Goal: Information Seeking & Learning: Learn about a topic

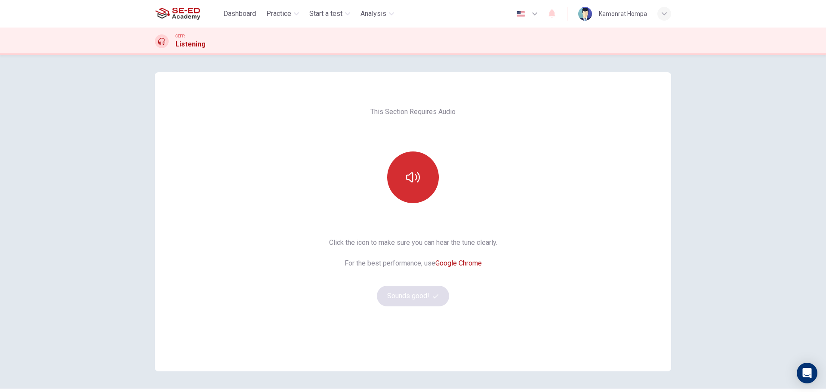
click at [396, 168] on button "button" at bounding box center [413, 177] width 52 height 52
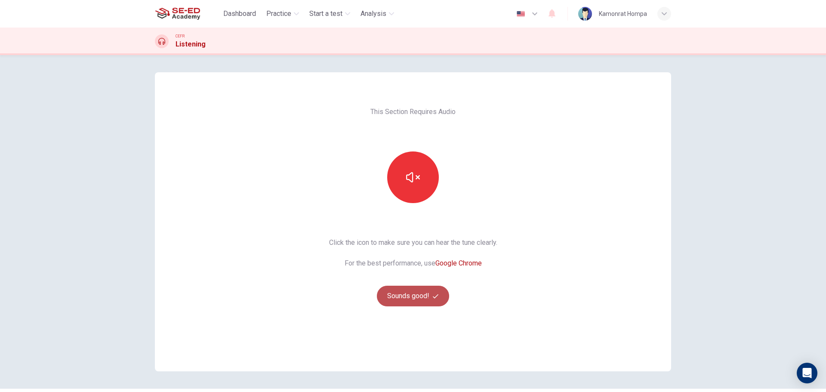
click at [435, 299] on button "Sounds good!" at bounding box center [413, 296] width 72 height 21
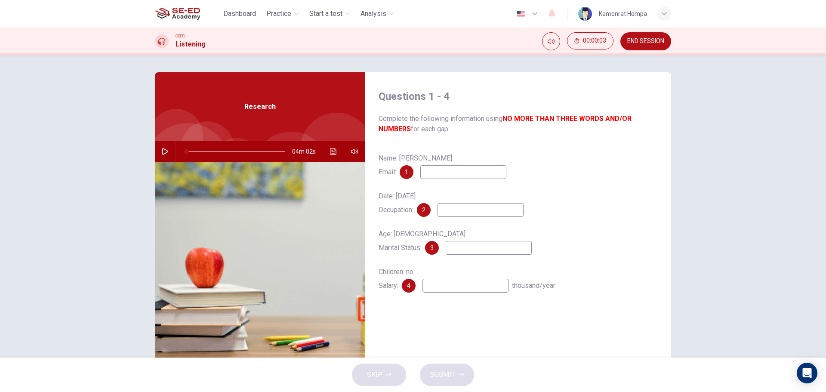
click at [163, 150] on icon "button" at bounding box center [165, 151] width 6 height 7
click at [624, 325] on div "Questions 1 - 4 Complete the following information using NO MORE THAN THREE WOR…" at bounding box center [518, 221] width 306 height 299
click at [448, 179] on input at bounding box center [463, 172] width 86 height 14
drag, startPoint x: 403, startPoint y: 173, endPoint x: 411, endPoint y: 174, distance: 7.9
click at [411, 174] on div "1" at bounding box center [407, 172] width 14 height 14
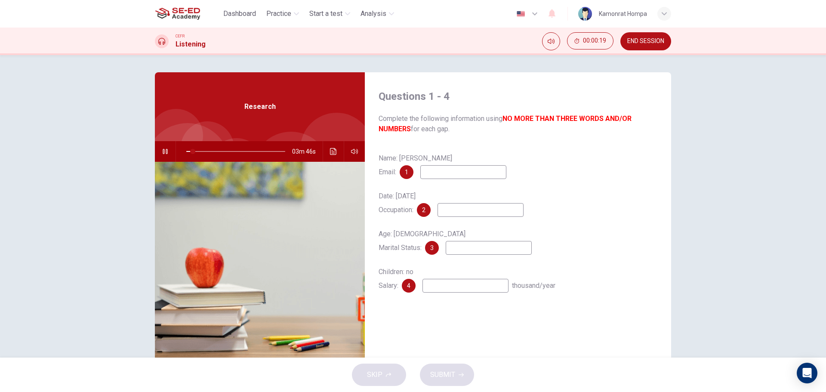
click at [410, 174] on div "1" at bounding box center [407, 172] width 14 height 14
click at [267, 15] on span "Practice" at bounding box center [278, 14] width 25 height 10
click at [283, 13] on span "Practice" at bounding box center [278, 14] width 25 height 10
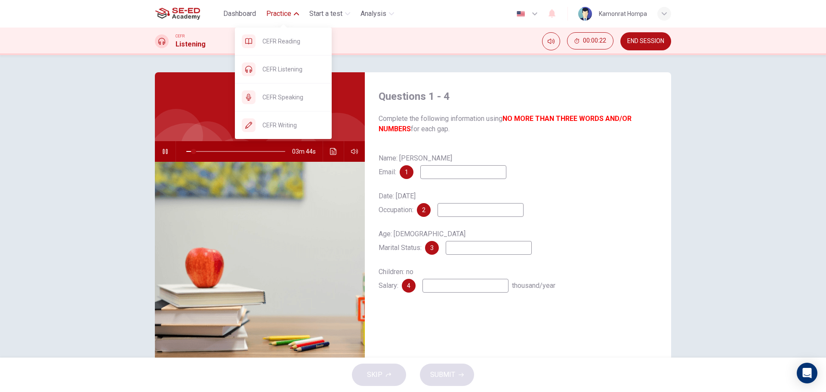
click at [298, 101] on span "CEFR Speaking" at bounding box center [293, 97] width 62 height 10
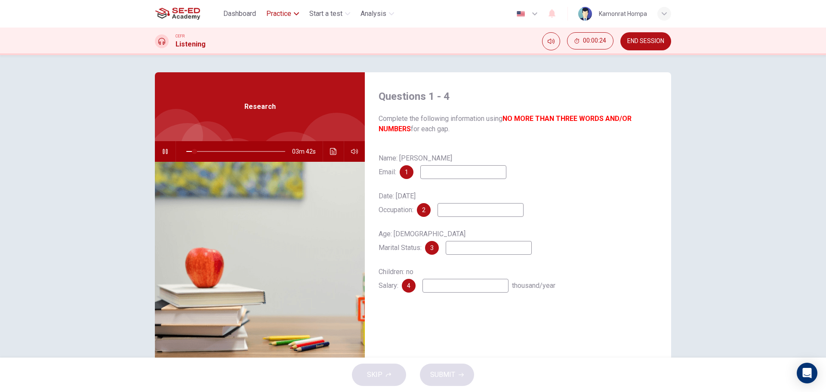
click at [290, 15] on span "Practice" at bounding box center [278, 14] width 25 height 10
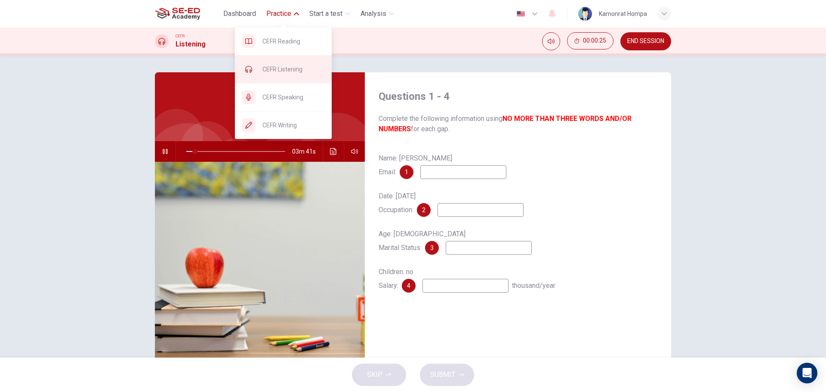
type input "9"
click at [286, 73] on span "CEFR Listening" at bounding box center [293, 69] width 62 height 10
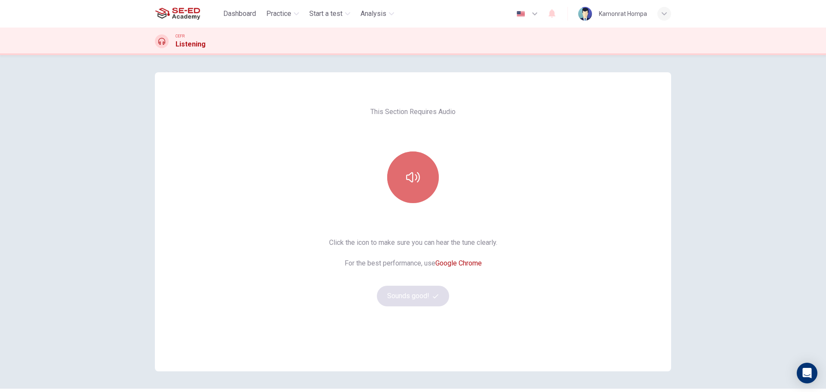
click at [419, 184] on button "button" at bounding box center [413, 177] width 52 height 52
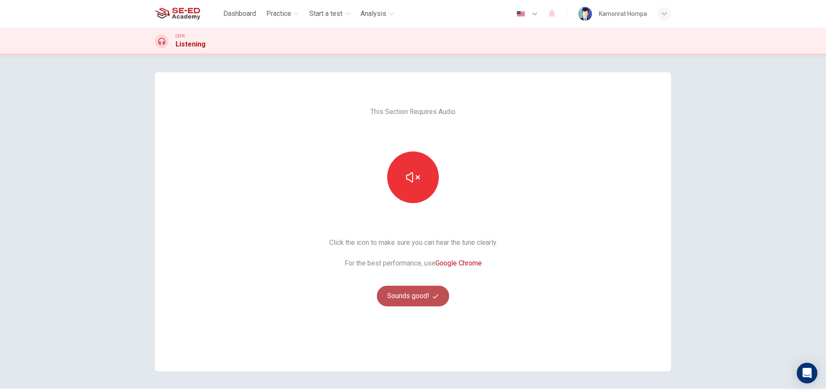
click at [401, 292] on button "Sounds good!" at bounding box center [413, 296] width 72 height 21
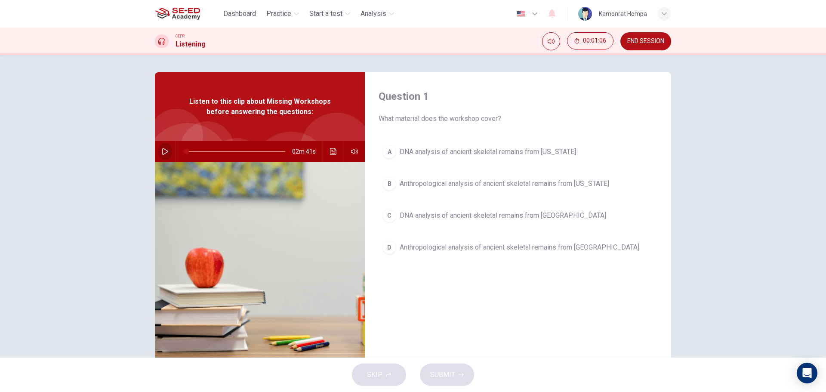
click at [159, 152] on button "button" at bounding box center [165, 151] width 14 height 21
click at [460, 294] on div "Question 1 What material does the workshop cover? A DNA analysis of ancient ske…" at bounding box center [518, 221] width 306 height 299
click at [595, 323] on div "Question 1 What material does the workshop cover? A DNA analysis of ancient ske…" at bounding box center [518, 221] width 306 height 299
click at [751, 127] on div "Question 1 What material does the workshop cover? A DNA analysis of ancient ske…" at bounding box center [413, 206] width 826 height 303
type input "0"
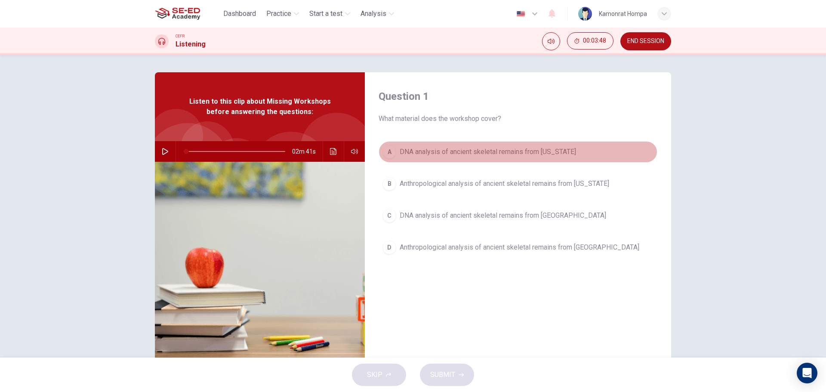
click at [528, 153] on span "DNA analysis of ancient skeletal remains from Alaska" at bounding box center [488, 152] width 176 height 10
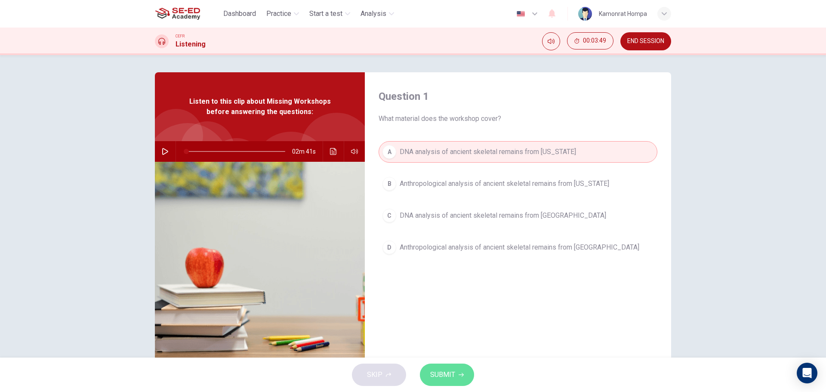
click at [461, 368] on button "SUBMIT" at bounding box center [447, 375] width 54 height 22
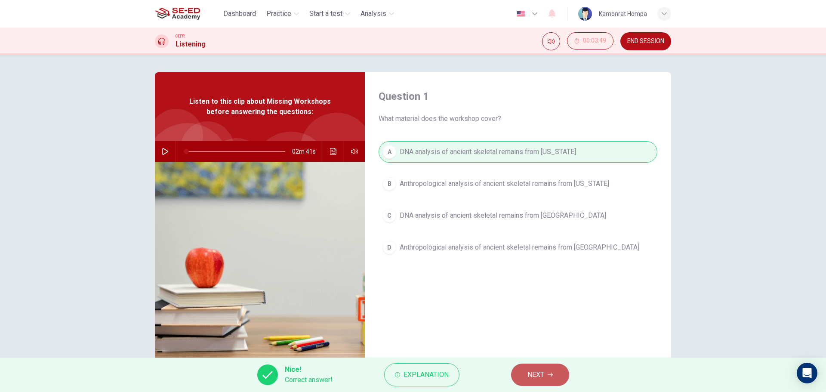
click at [550, 372] on button "NEXT" at bounding box center [540, 375] width 58 height 22
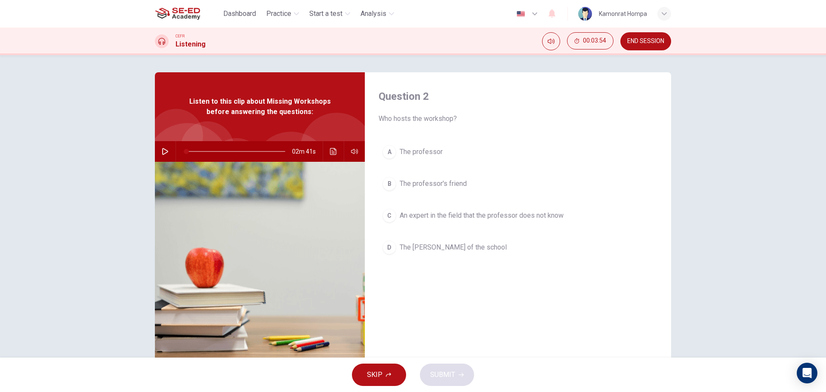
click at [516, 218] on span "An expert in the field that the professor does not know" at bounding box center [482, 215] width 164 height 10
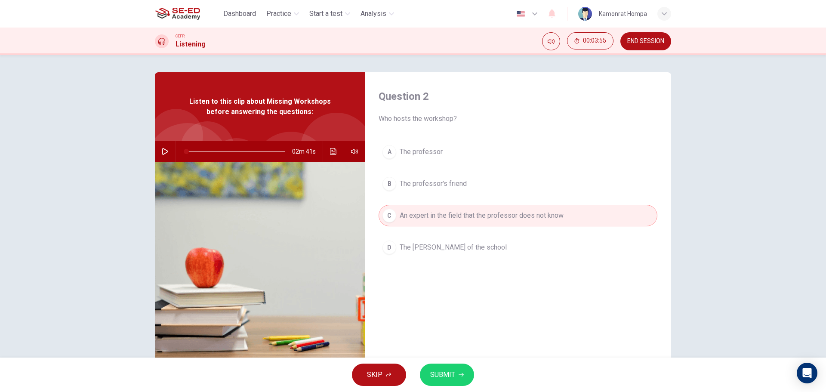
click at [462, 383] on button "SUBMIT" at bounding box center [447, 375] width 54 height 22
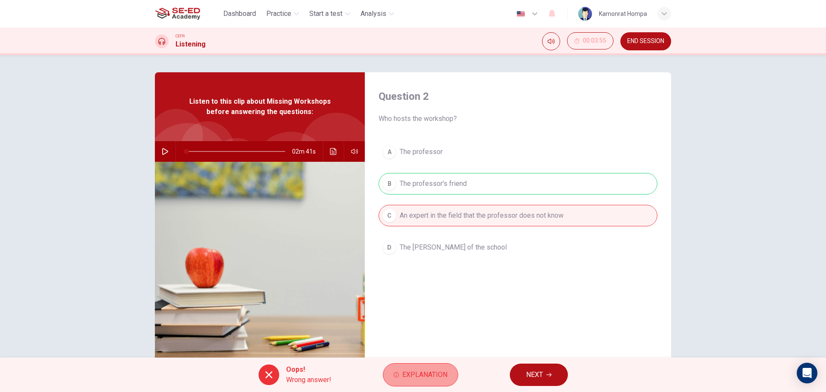
click at [433, 371] on span "Explanation" at bounding box center [424, 375] width 45 height 12
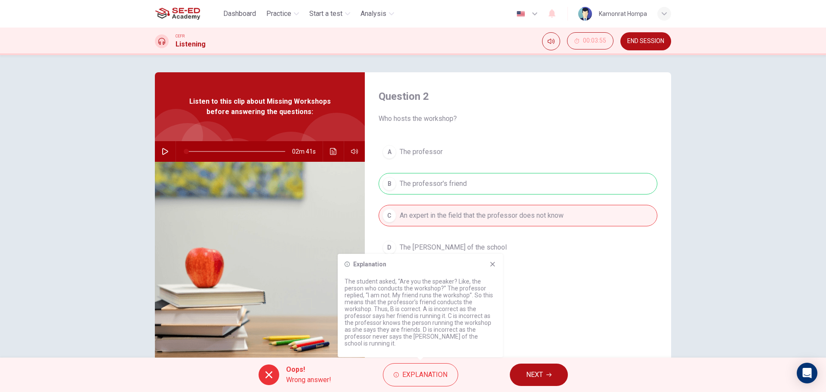
click at [495, 268] on icon at bounding box center [492, 264] width 7 height 7
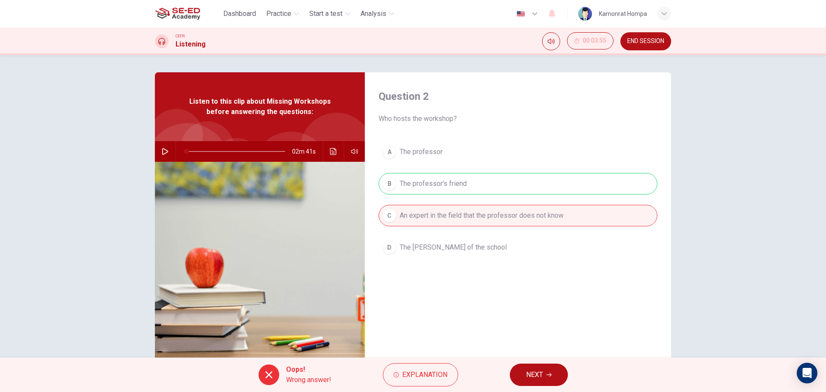
click at [533, 364] on button "NEXT" at bounding box center [539, 375] width 58 height 22
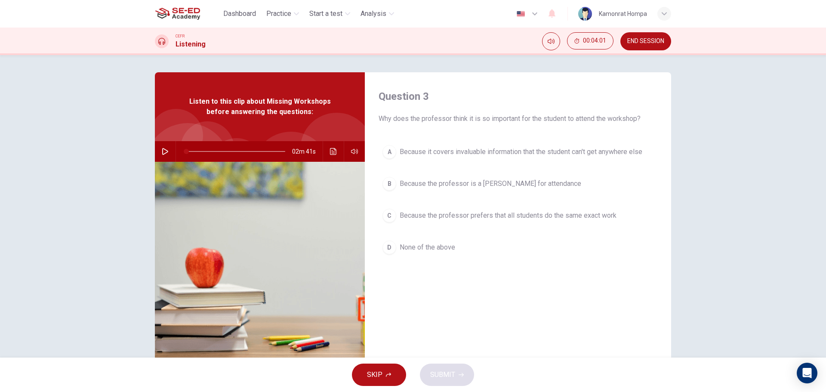
click at [537, 145] on button "A Because it covers invaluable information that the student can't get anywhere …" at bounding box center [518, 152] width 279 height 22
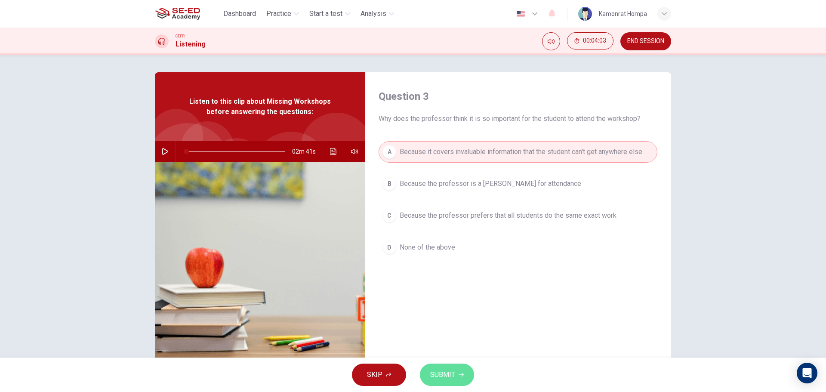
click at [454, 380] on span "SUBMIT" at bounding box center [442, 375] width 25 height 12
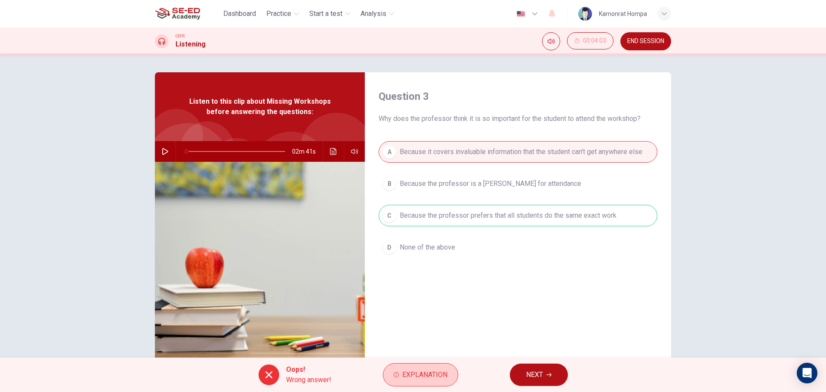
click at [439, 371] on span "Explanation" at bounding box center [424, 375] width 45 height 12
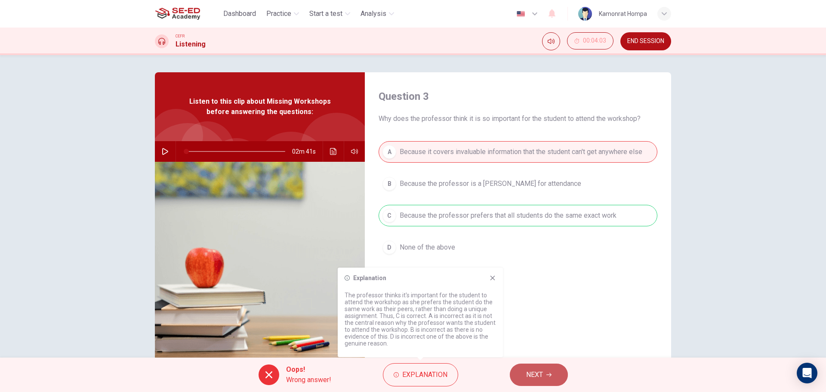
click at [539, 373] on span "NEXT" at bounding box center [534, 375] width 17 height 12
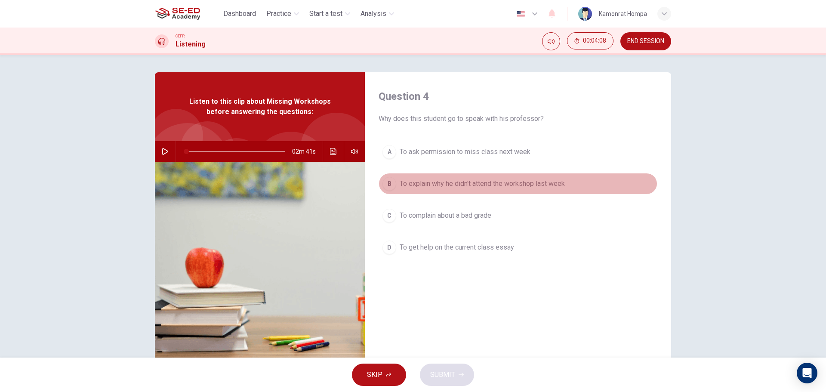
click at [503, 184] on span "To explain why he didn't attend the workshop last week" at bounding box center [482, 184] width 165 height 10
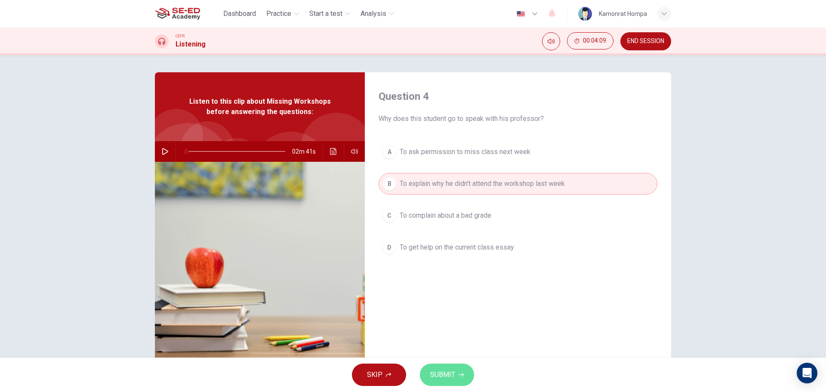
click at [447, 378] on span "SUBMIT" at bounding box center [442, 375] width 25 height 12
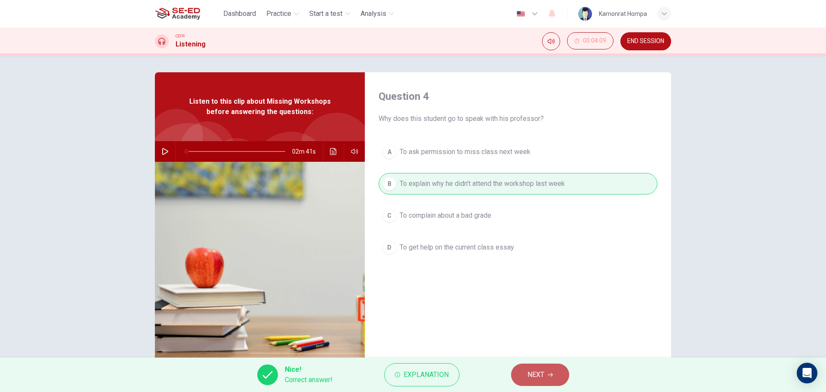
click at [531, 376] on span "NEXT" at bounding box center [536, 375] width 17 height 12
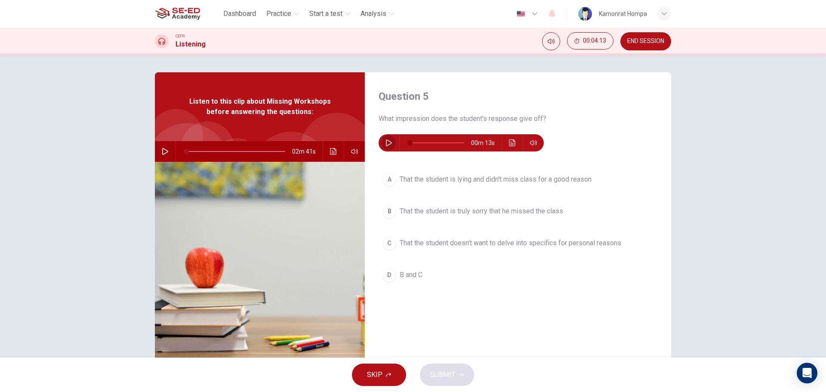
click at [386, 142] on icon "button" at bounding box center [389, 142] width 7 height 7
type input "0"
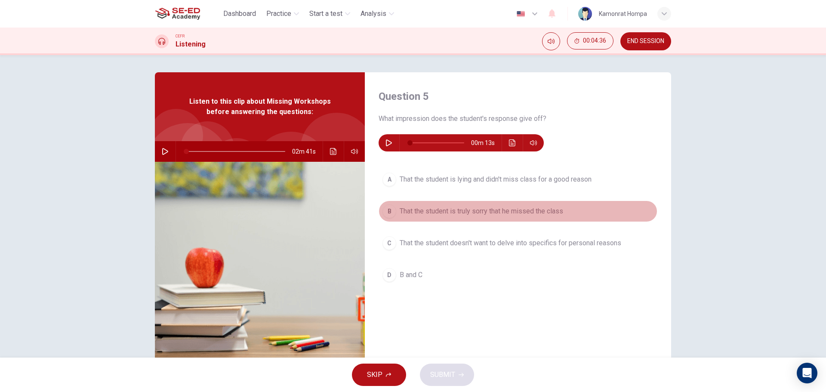
click at [559, 209] on span "That the student is truly sorry that he missed the class" at bounding box center [482, 211] width 164 height 10
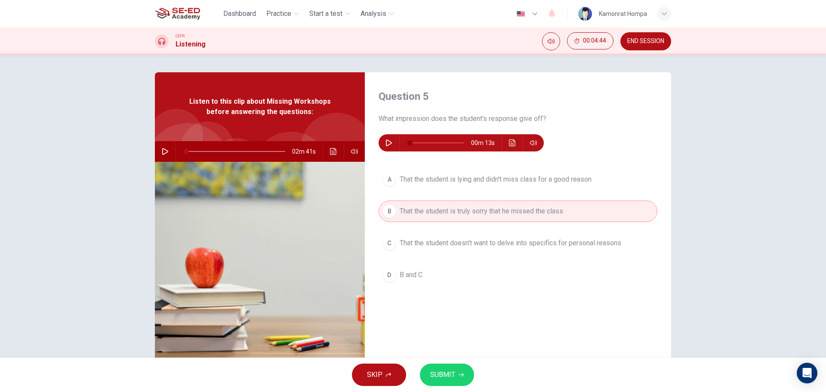
click at [462, 376] on icon "button" at bounding box center [461, 375] width 5 height 4
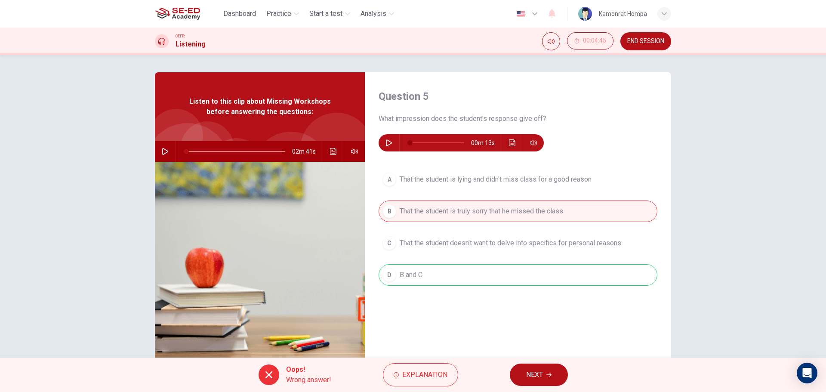
click at [526, 377] on span "NEXT" at bounding box center [534, 375] width 17 height 12
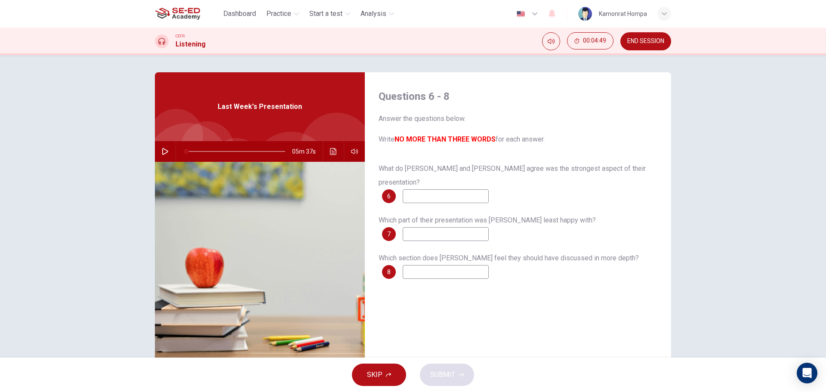
click at [423, 189] on input at bounding box center [446, 196] width 86 height 14
click at [377, 386] on button "SKIP" at bounding box center [379, 375] width 54 height 22
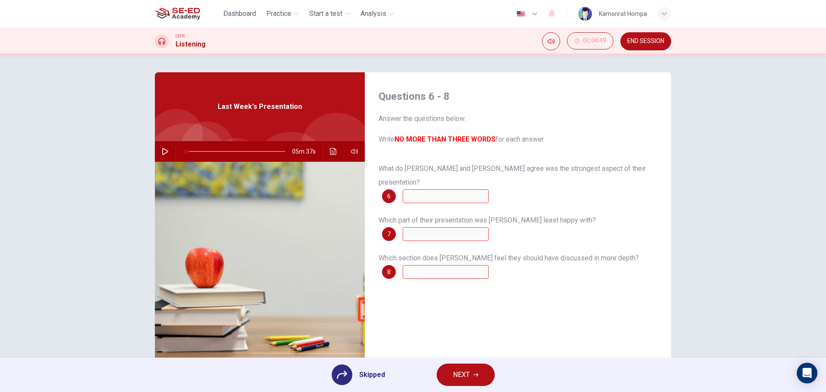
click at [470, 369] on button "NEXT" at bounding box center [466, 375] width 58 height 22
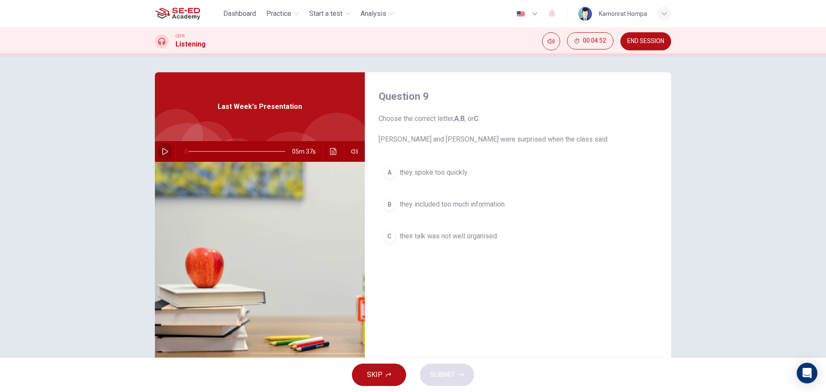
click at [159, 151] on button "button" at bounding box center [165, 151] width 14 height 21
type input "0"
click at [428, 176] on span "they spoke too quickly." at bounding box center [434, 172] width 69 height 10
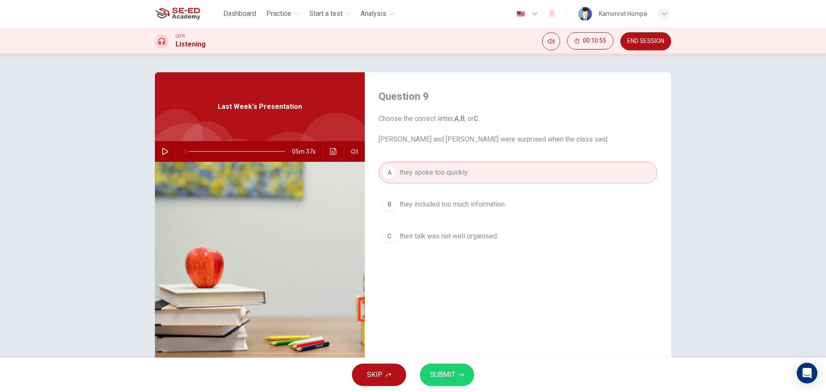
click at [433, 388] on div "SKIP SUBMIT" at bounding box center [413, 375] width 826 height 34
click at [435, 378] on span "SUBMIT" at bounding box center [442, 375] width 25 height 12
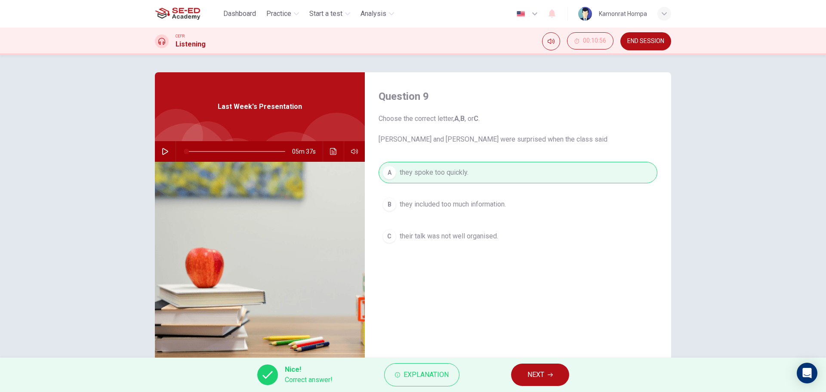
click at [529, 370] on span "NEXT" at bounding box center [536, 375] width 17 height 12
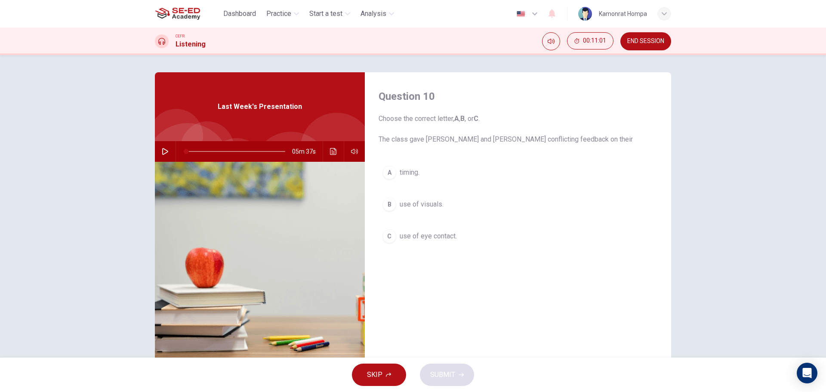
click at [438, 230] on button "C use of eye contact." at bounding box center [518, 236] width 279 height 22
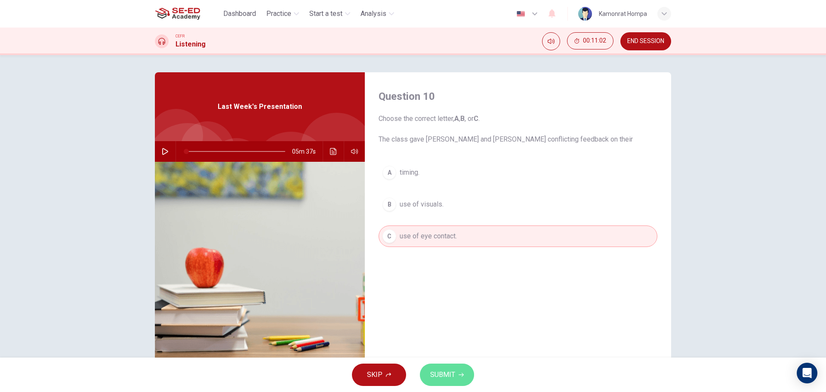
click at [447, 376] on span "SUBMIT" at bounding box center [442, 375] width 25 height 12
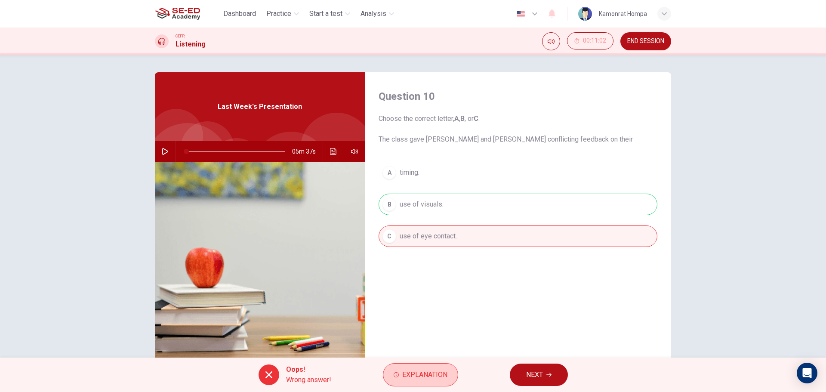
click at [432, 366] on button "Explanation" at bounding box center [420, 374] width 75 height 23
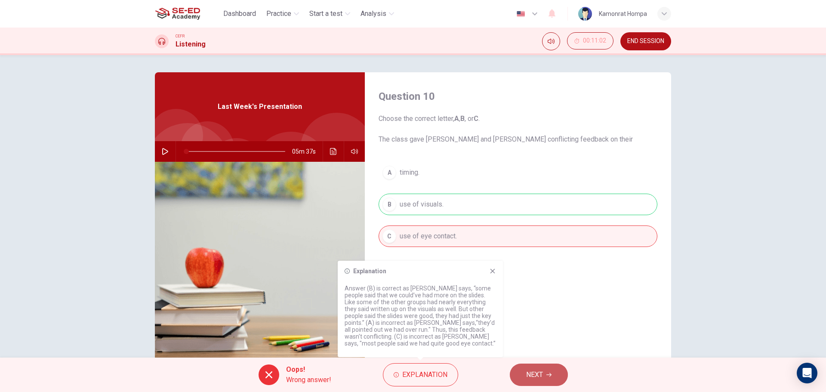
click at [526, 370] on span "NEXT" at bounding box center [534, 375] width 17 height 12
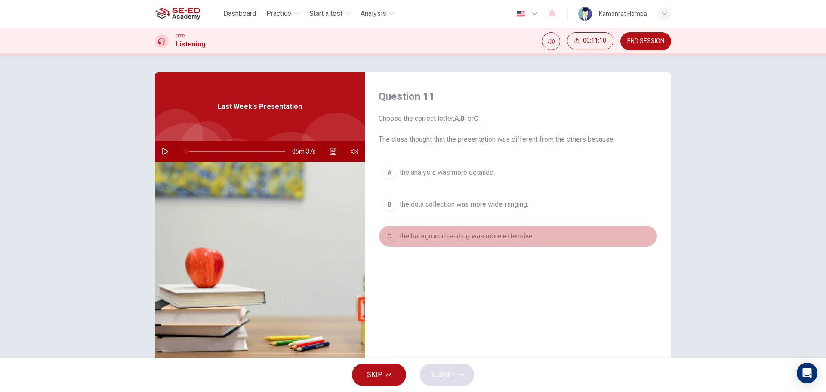
click at [470, 239] on span "the background reading was more extensive." at bounding box center [467, 236] width 134 height 10
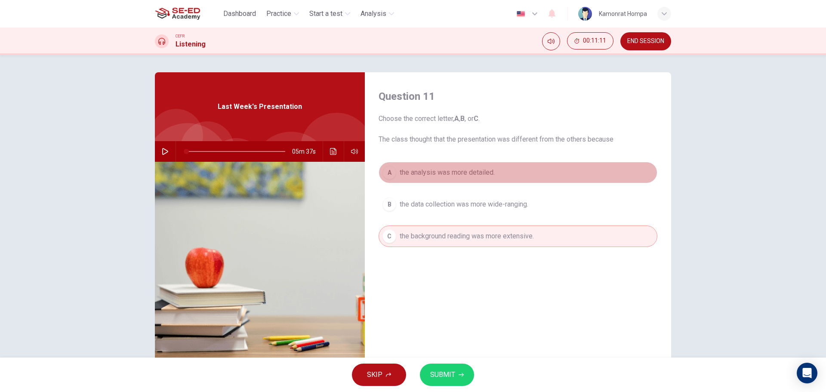
click at [441, 164] on button "A the analysis was more detailed." at bounding box center [518, 173] width 279 height 22
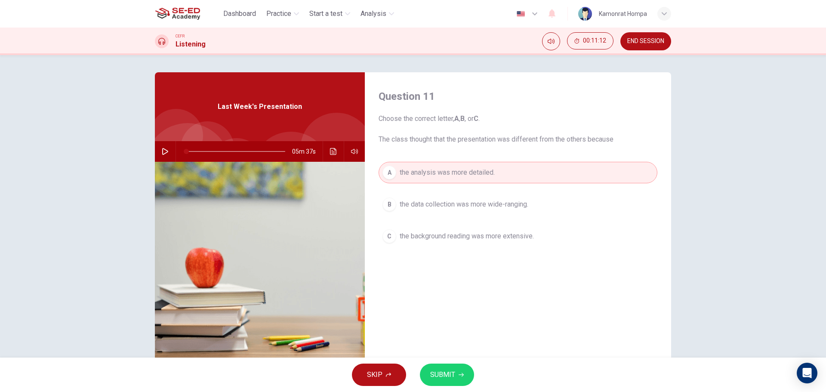
click at [447, 376] on span "SUBMIT" at bounding box center [442, 375] width 25 height 12
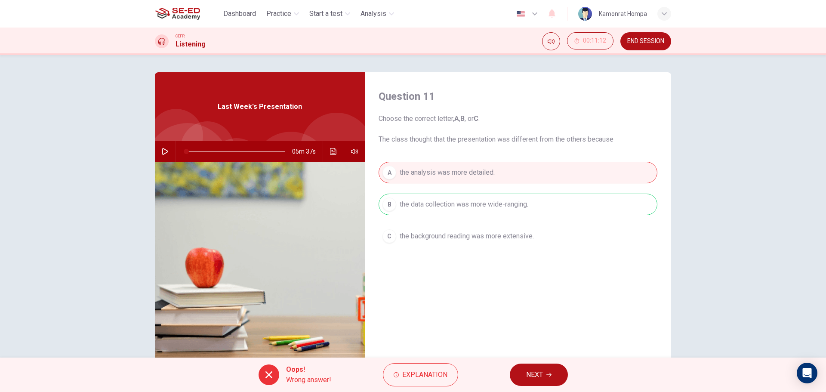
click at [532, 370] on span "NEXT" at bounding box center [534, 375] width 17 height 12
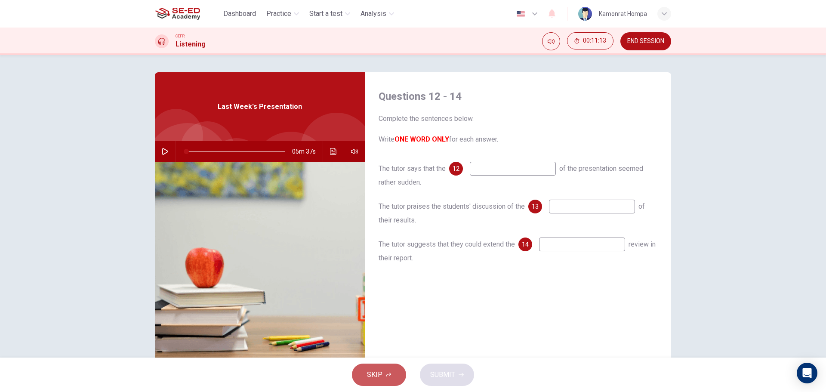
click at [389, 375] on icon "button" at bounding box center [388, 374] width 5 height 5
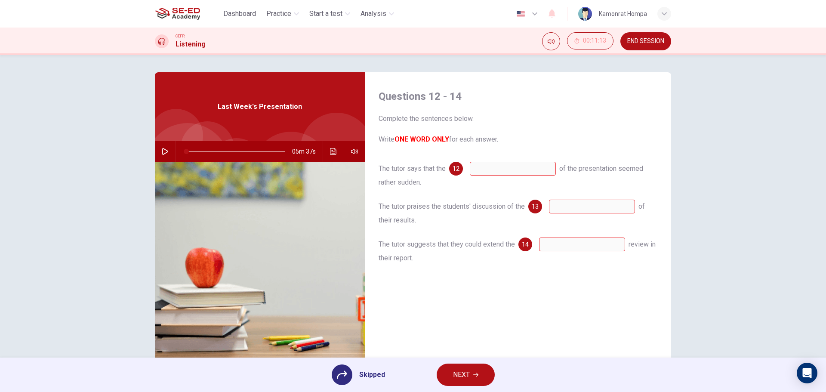
click at [457, 385] on button "NEXT" at bounding box center [466, 375] width 58 height 22
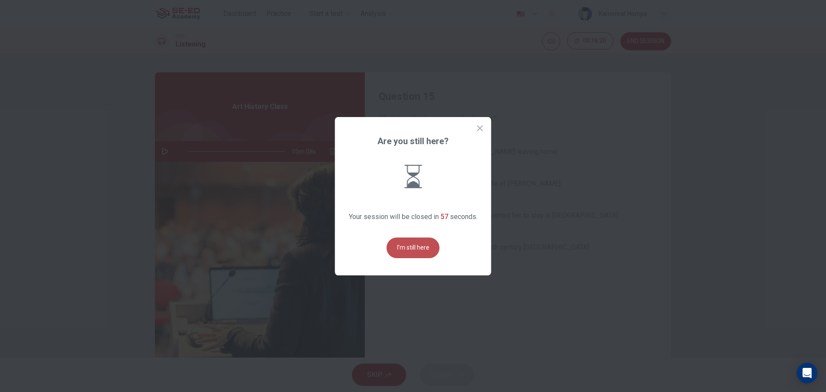
click at [411, 241] on button "I'm still here" at bounding box center [413, 248] width 53 height 21
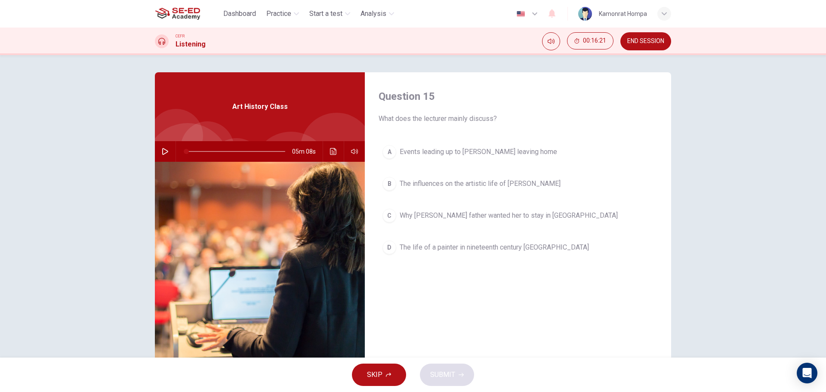
click at [166, 151] on icon "button" at bounding box center [165, 151] width 7 height 7
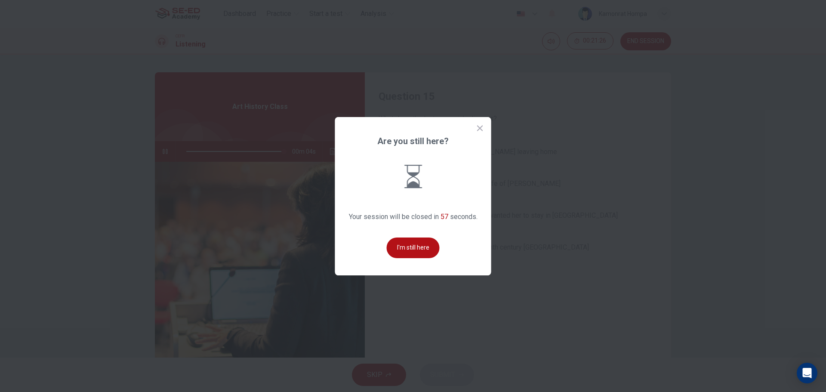
click at [444, 241] on div "Are you still here? Your session will be closed in 57 seconds. I'm still here" at bounding box center [413, 196] width 156 height 158
click at [435, 245] on button "I'm still here" at bounding box center [413, 248] width 53 height 21
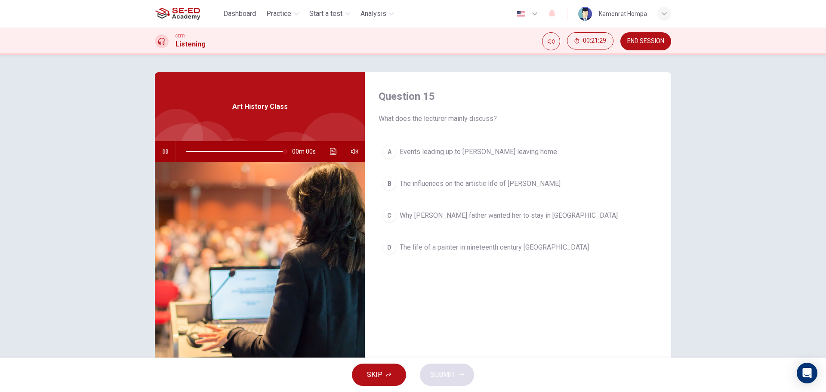
type input "0"
click at [528, 186] on span "The influences on the artistic life of Mary Cassatt" at bounding box center [480, 184] width 161 height 10
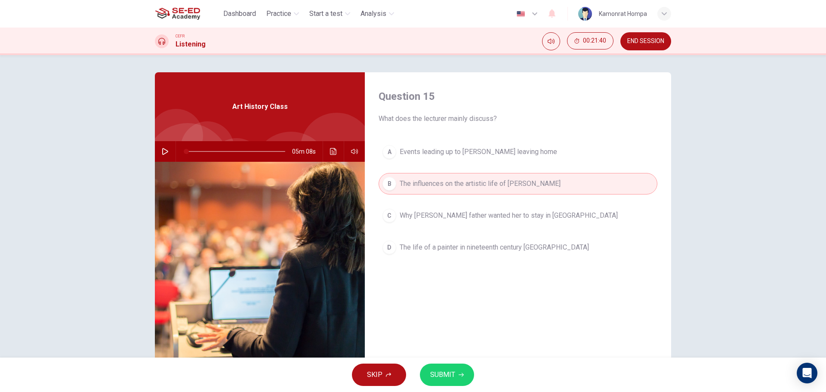
click at [456, 365] on button "SUBMIT" at bounding box center [447, 375] width 54 height 22
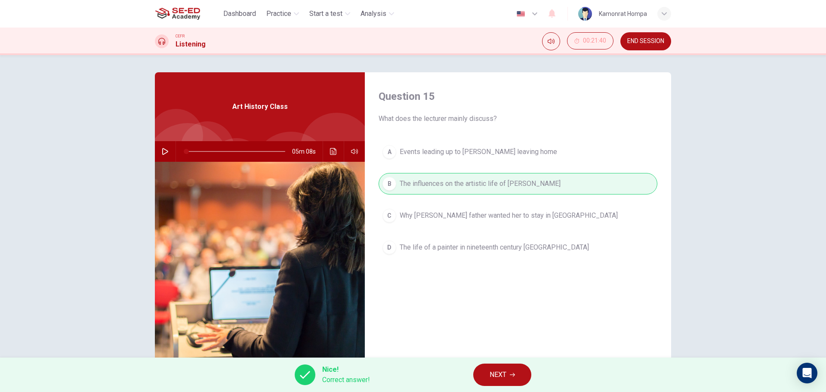
click at [521, 370] on button "NEXT" at bounding box center [502, 375] width 58 height 22
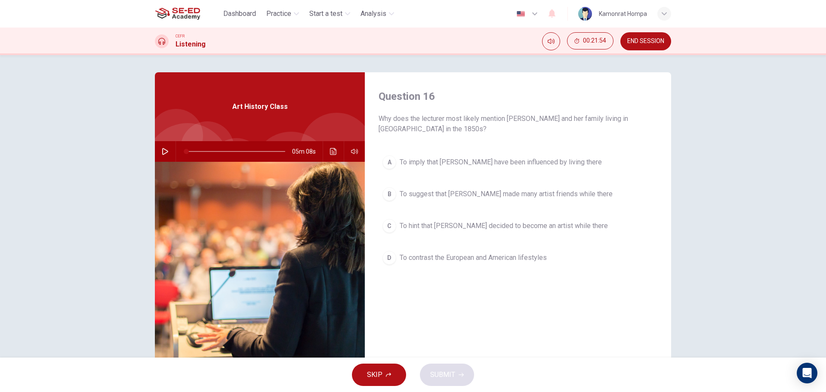
click at [577, 227] on button "C To hint that Mary decided to become an artist while there" at bounding box center [518, 226] width 279 height 22
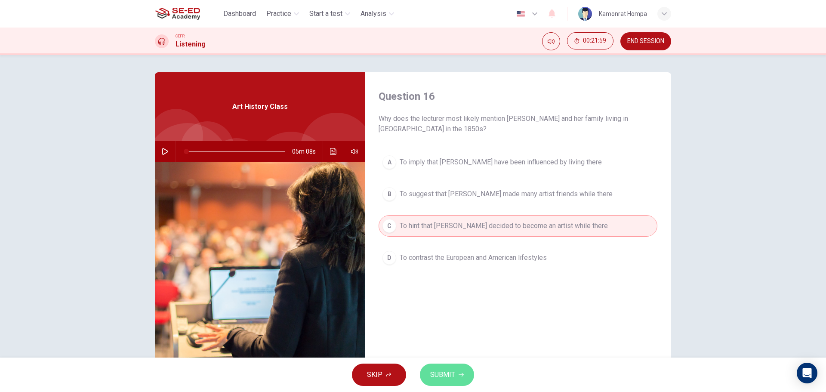
click at [453, 368] on button "SUBMIT" at bounding box center [447, 375] width 54 height 22
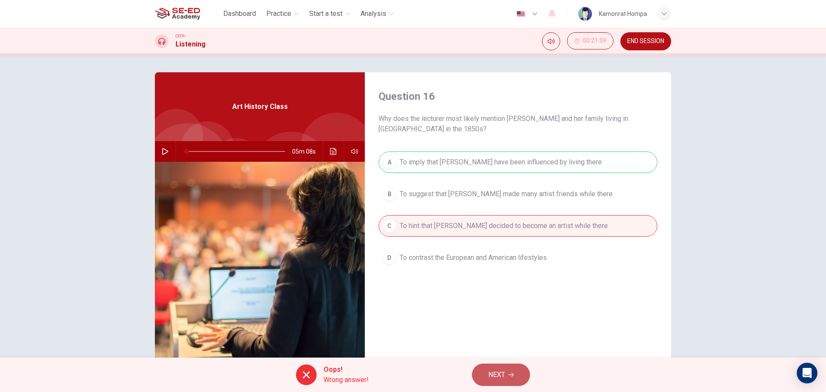
click at [514, 367] on button "NEXT" at bounding box center [501, 375] width 58 height 22
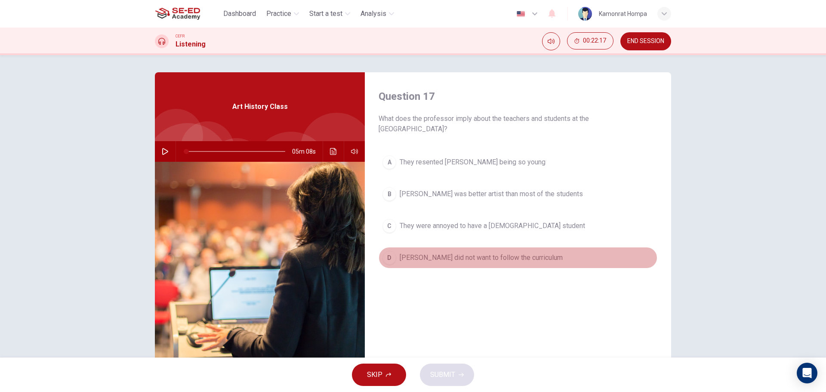
click at [519, 261] on span "Cassatt did not want to follow the curriculum" at bounding box center [481, 258] width 163 height 10
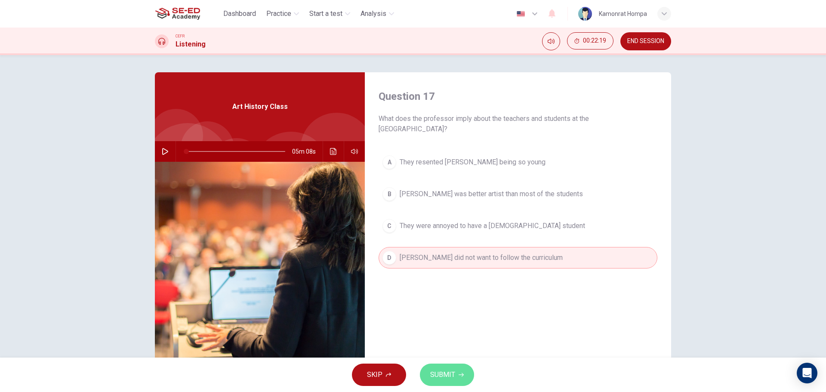
click at [457, 376] on button "SUBMIT" at bounding box center [447, 375] width 54 height 22
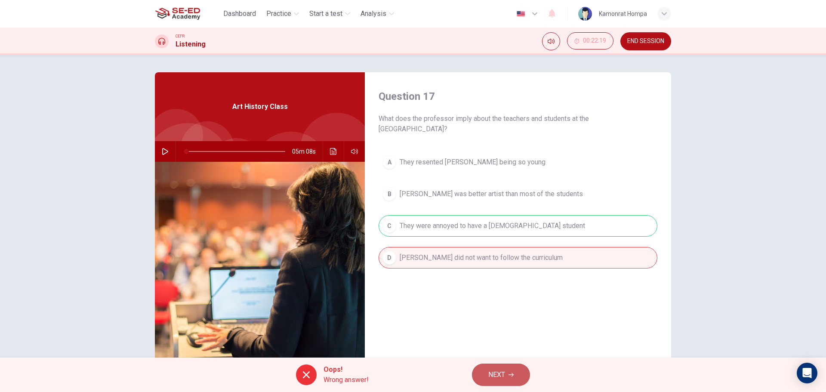
click at [513, 368] on button "NEXT" at bounding box center [501, 375] width 58 height 22
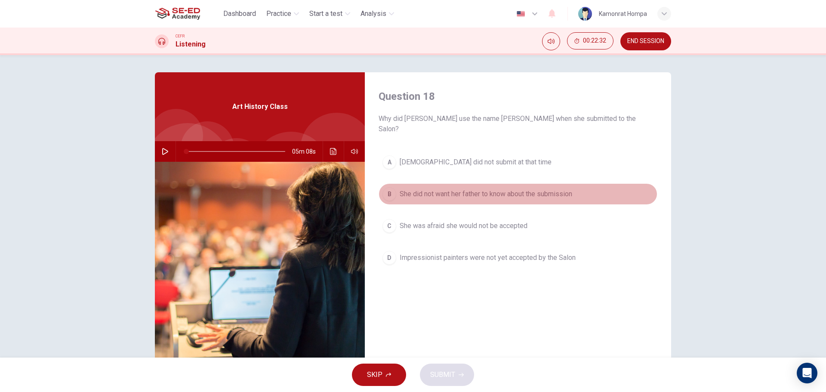
click at [573, 189] on button "B She did not want her father to know about the submission" at bounding box center [518, 194] width 279 height 22
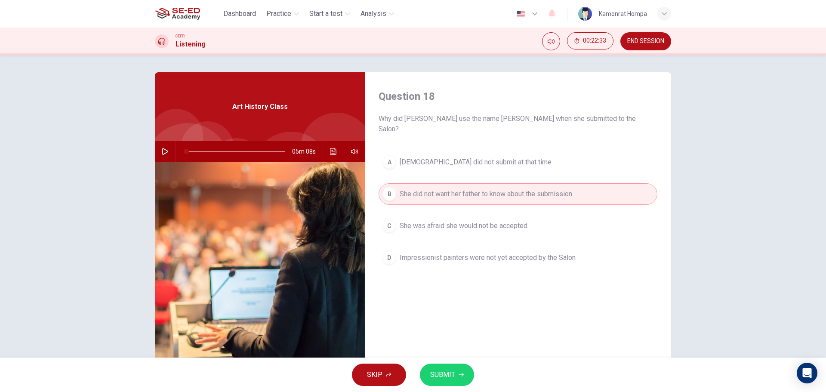
click at [462, 370] on button "SUBMIT" at bounding box center [447, 375] width 54 height 22
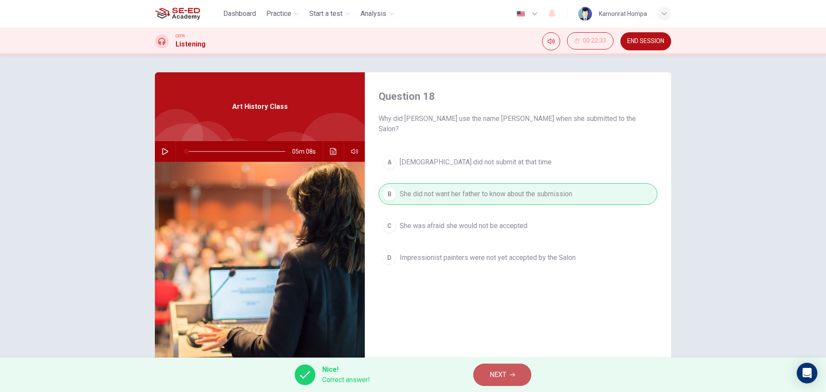
click at [499, 368] on button "NEXT" at bounding box center [502, 375] width 58 height 22
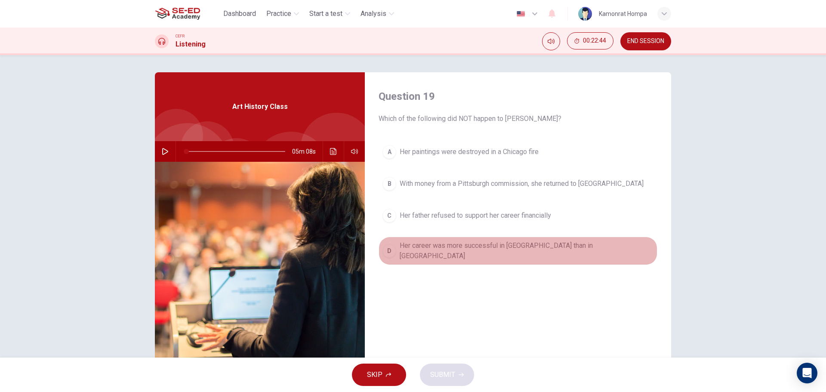
click at [567, 253] on button "D Her career was more successful in America than in Europe" at bounding box center [518, 251] width 279 height 28
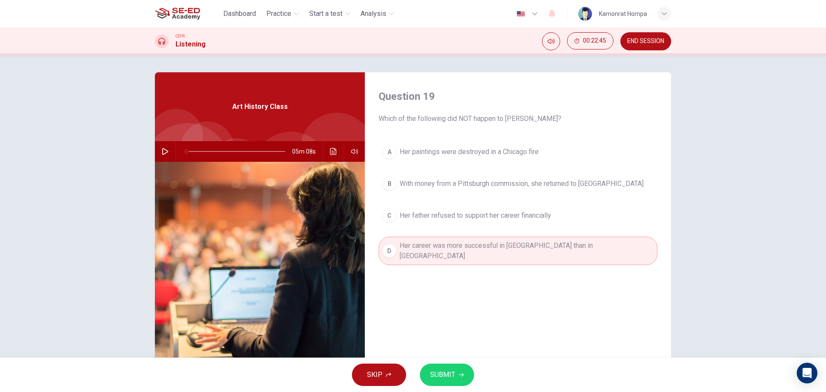
click at [462, 370] on button "SUBMIT" at bounding box center [447, 375] width 54 height 22
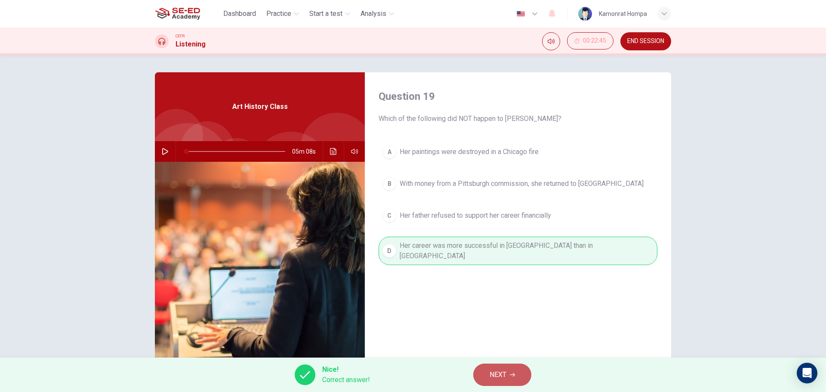
click at [514, 372] on button "NEXT" at bounding box center [502, 375] width 58 height 22
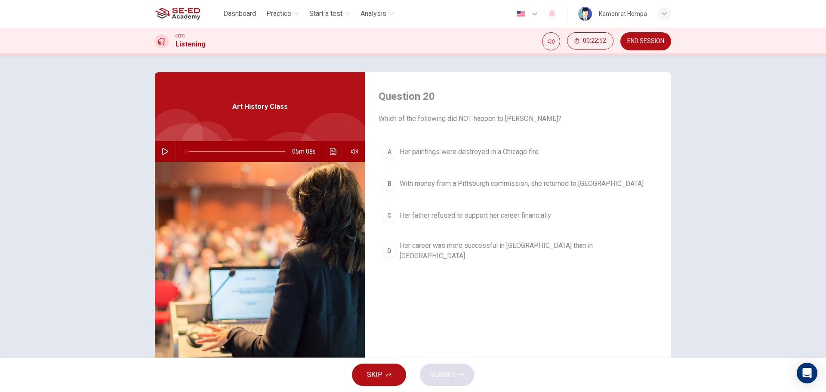
click at [516, 245] on span "Her career was more successful in America than in Europe" at bounding box center [527, 251] width 254 height 21
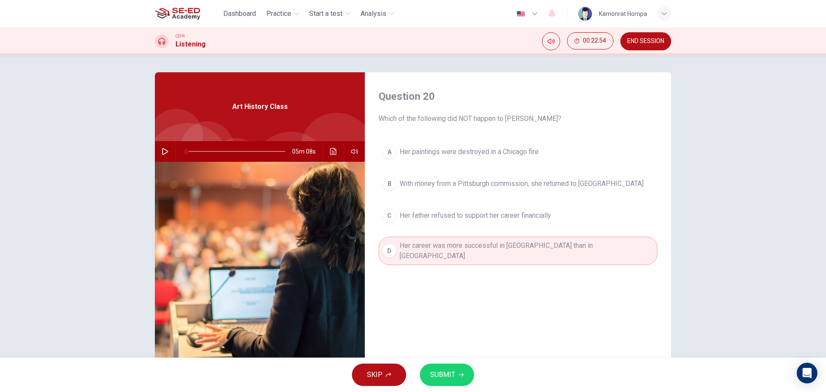
click at [442, 377] on span "SUBMIT" at bounding box center [442, 375] width 25 height 12
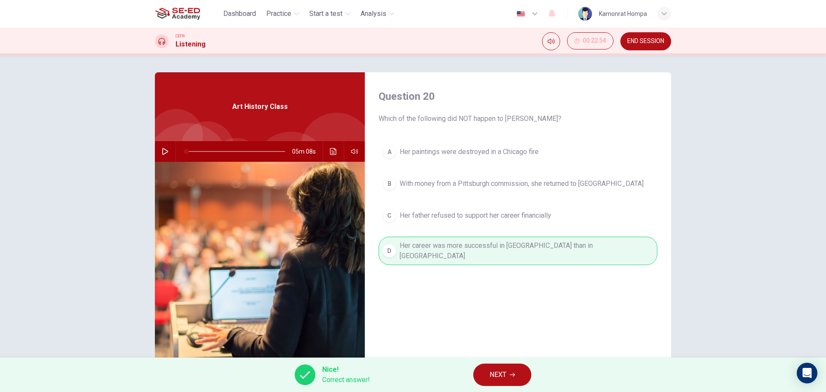
click at [494, 370] on span "NEXT" at bounding box center [498, 375] width 17 height 12
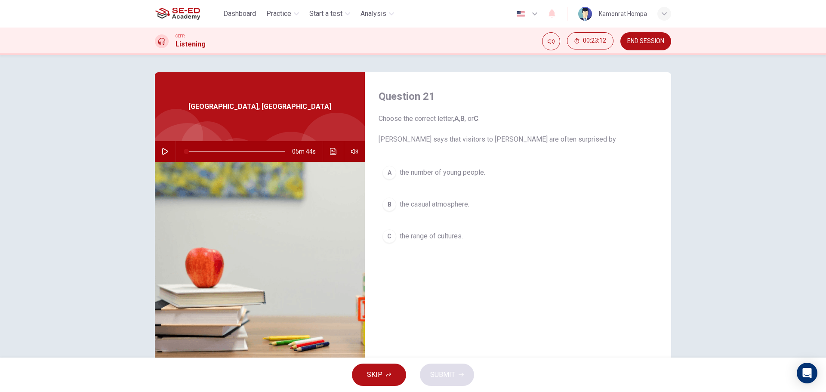
click at [158, 149] on button "button" at bounding box center [165, 151] width 14 height 21
click at [476, 176] on span "the number of young people." at bounding box center [443, 172] width 86 height 10
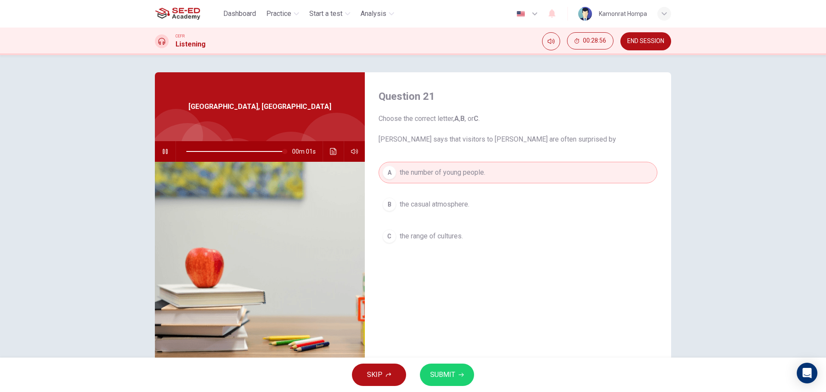
type input "0"
click at [460, 371] on button "SUBMIT" at bounding box center [447, 375] width 54 height 22
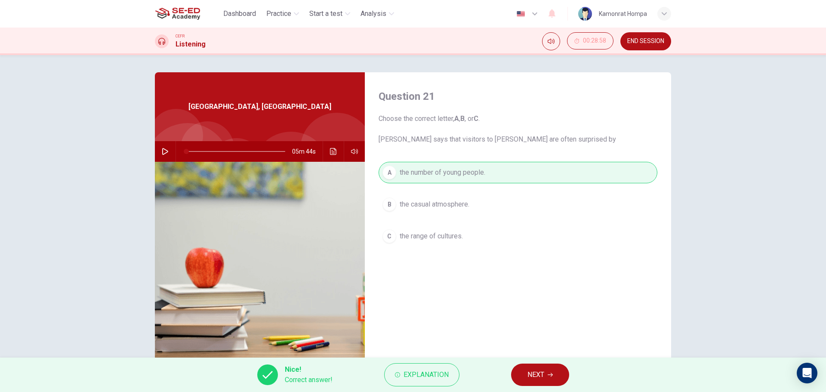
click at [548, 370] on button "NEXT" at bounding box center [540, 375] width 58 height 22
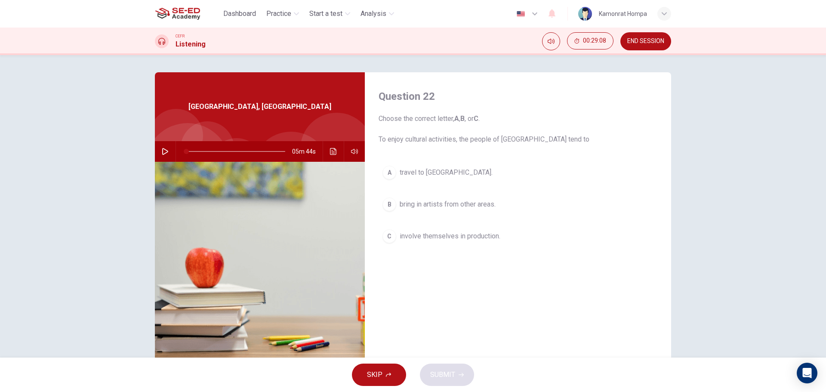
click at [460, 172] on span "travel to southern Australia." at bounding box center [446, 172] width 93 height 10
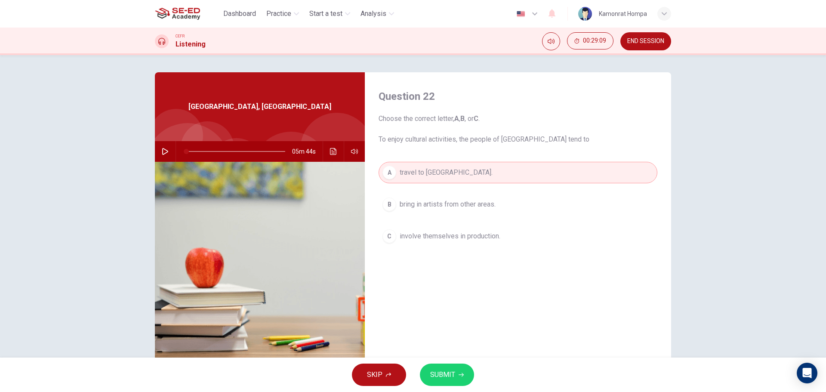
click at [452, 374] on span "SUBMIT" at bounding box center [442, 375] width 25 height 12
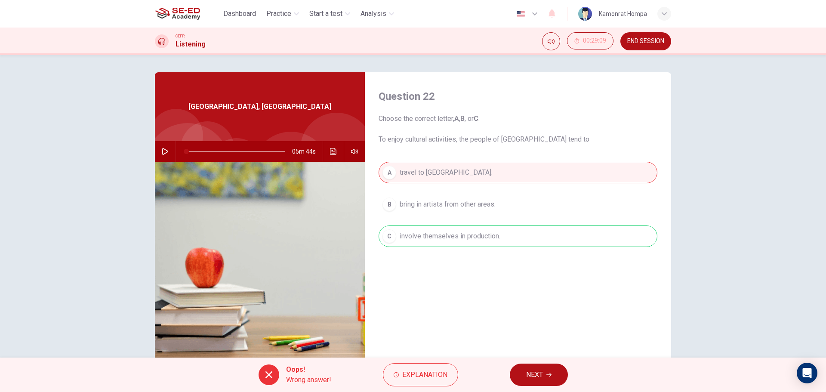
click at [404, 356] on div "Question 22 Choose the correct letter, A , B , or C . To enjoy cultural activit…" at bounding box center [518, 221] width 306 height 299
click at [418, 371] on span "Explanation" at bounding box center [424, 375] width 45 height 12
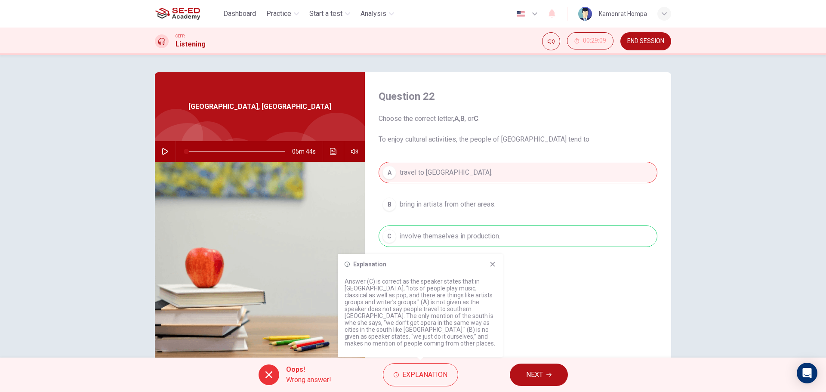
click at [494, 276] on div "Explanation Answer (C) is correct as the speaker states that in Darwin, “lots o…" at bounding box center [420, 305] width 165 height 103
click at [494, 268] on icon at bounding box center [492, 264] width 7 height 7
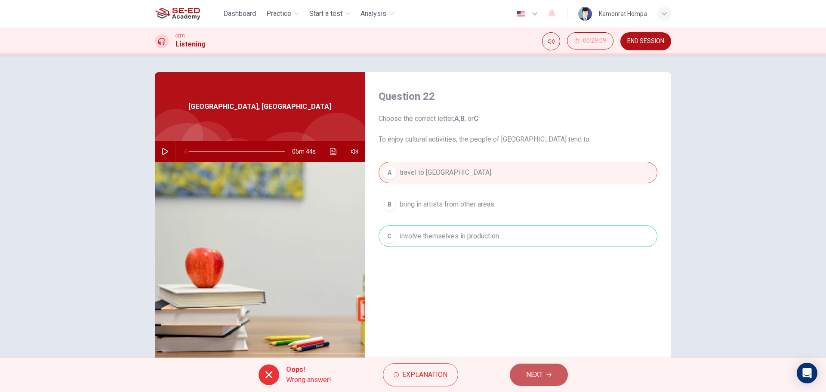
click at [535, 379] on span "NEXT" at bounding box center [534, 375] width 17 height 12
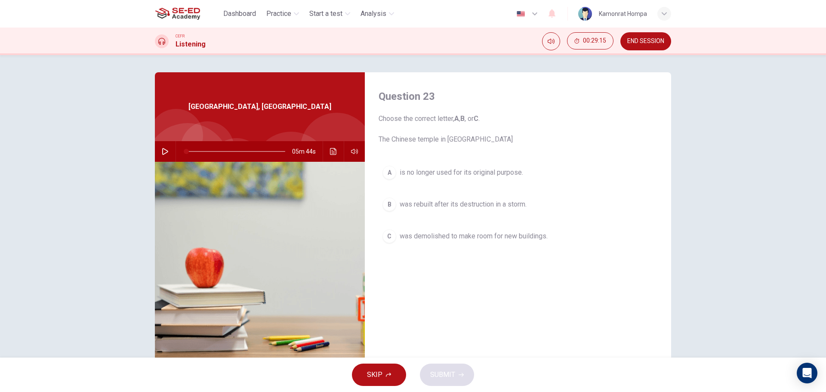
click at [521, 204] on span "was rebuilt after its destruction in a storm." at bounding box center [463, 204] width 127 height 10
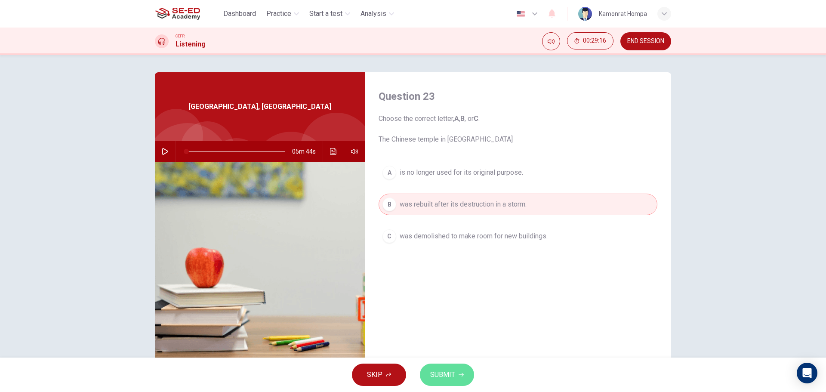
click at [450, 377] on span "SUBMIT" at bounding box center [442, 375] width 25 height 12
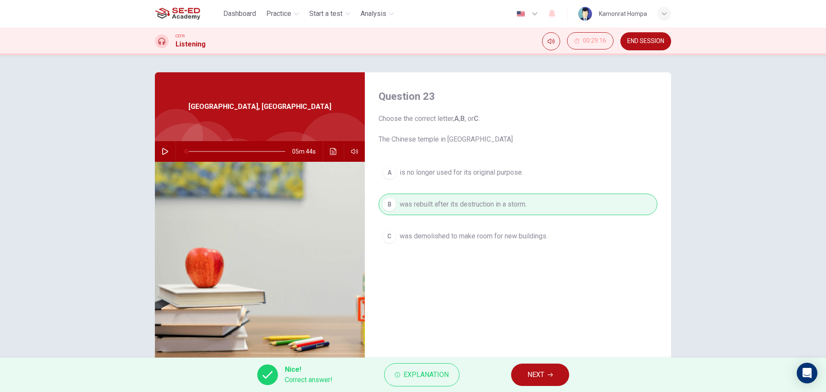
click at [543, 371] on span "NEXT" at bounding box center [536, 375] width 17 height 12
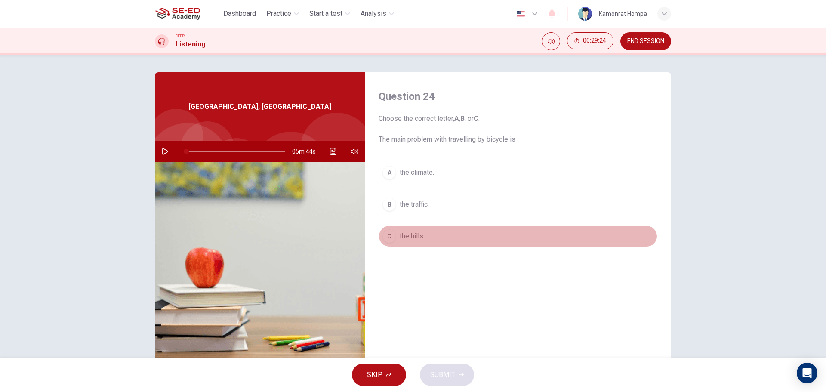
click at [417, 238] on span "the hills." at bounding box center [412, 236] width 25 height 10
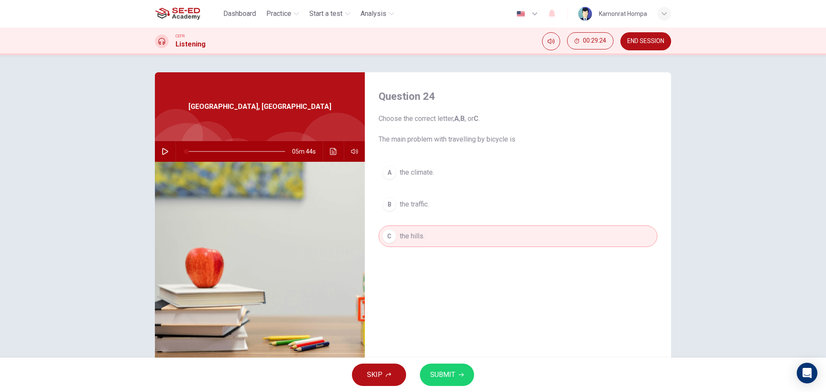
click at [463, 374] on icon "button" at bounding box center [461, 374] width 5 height 5
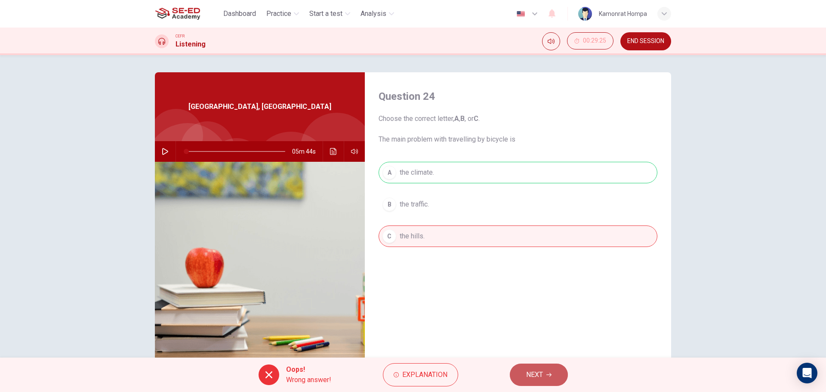
click at [556, 366] on button "NEXT" at bounding box center [539, 375] width 58 height 22
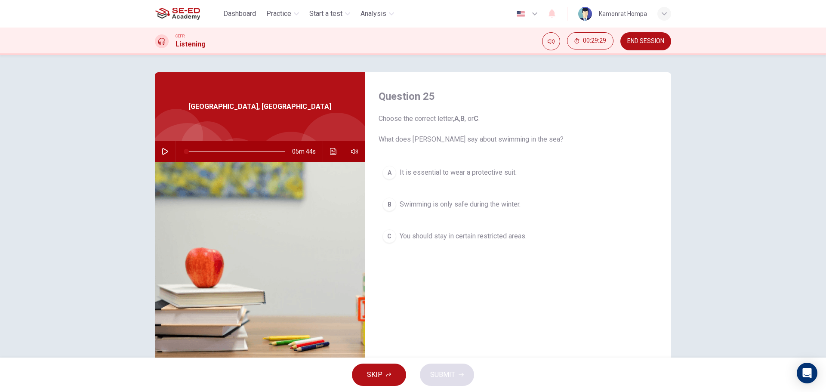
click at [501, 176] on span "It is essential to wear a protective suit." at bounding box center [458, 172] width 117 height 10
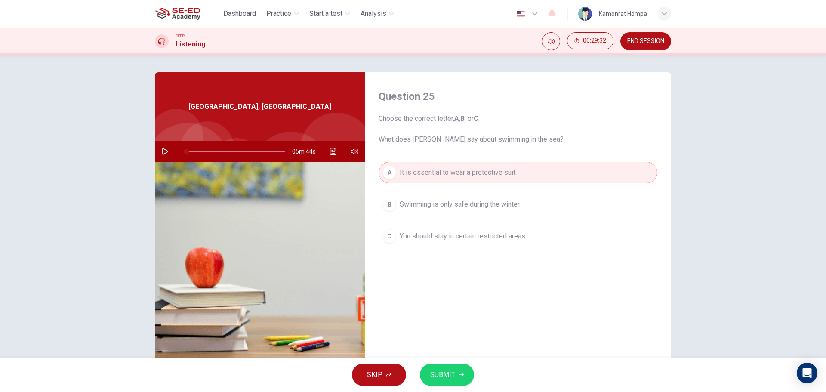
click at [481, 246] on button "C You should stay in certain restricted areas." at bounding box center [518, 236] width 279 height 22
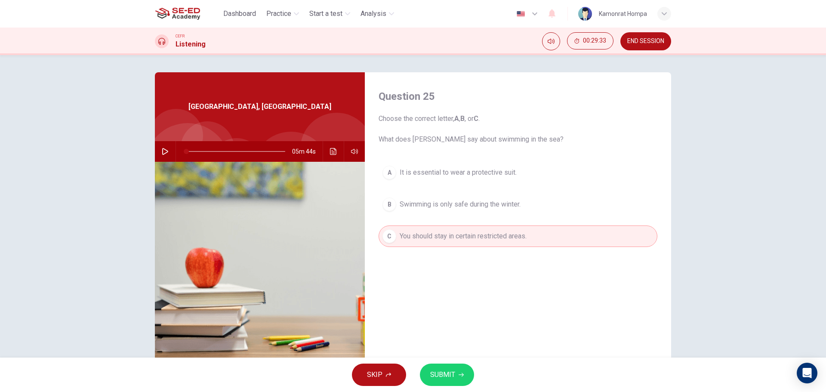
click at [457, 377] on button "SUBMIT" at bounding box center [447, 375] width 54 height 22
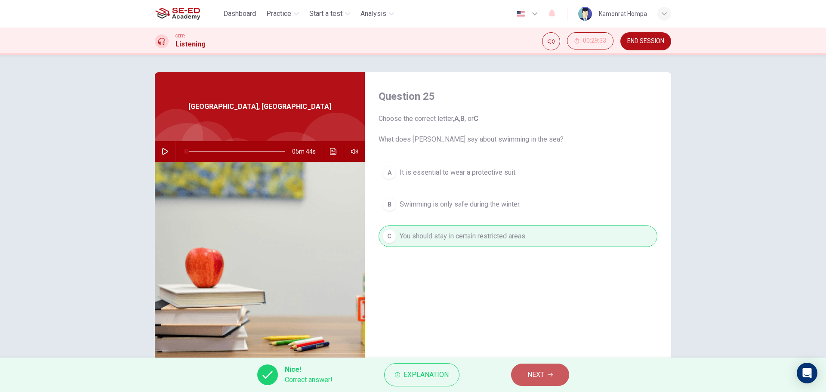
click at [551, 369] on button "NEXT" at bounding box center [540, 375] width 58 height 22
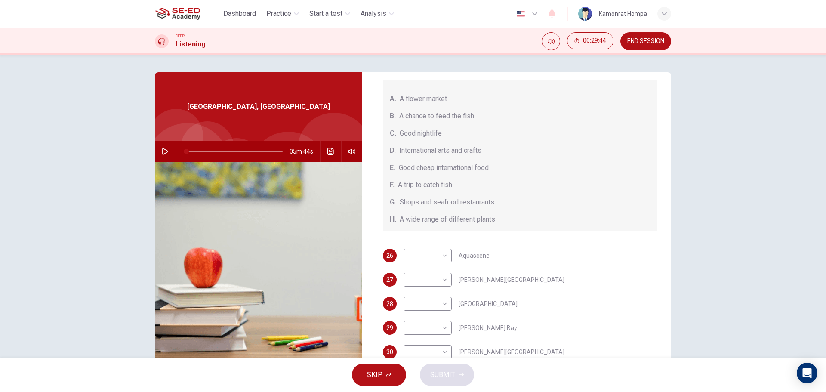
scroll to position [91, 0]
click at [377, 368] on button "SKIP" at bounding box center [379, 375] width 54 height 22
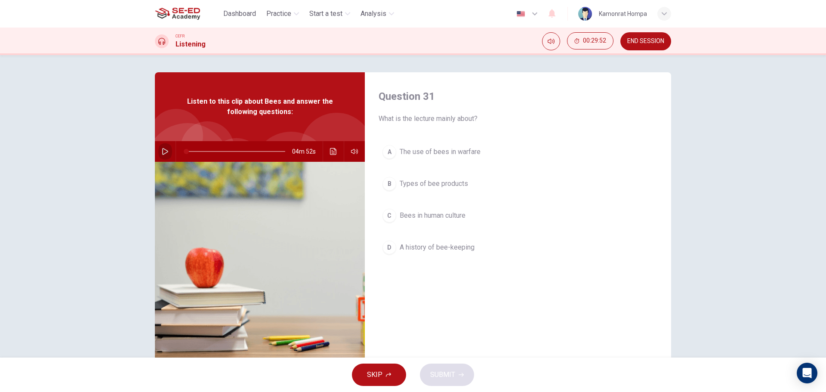
click at [162, 149] on icon "button" at bounding box center [165, 151] width 6 height 7
click at [461, 148] on span "The use of bees in warfare" at bounding box center [440, 152] width 81 height 10
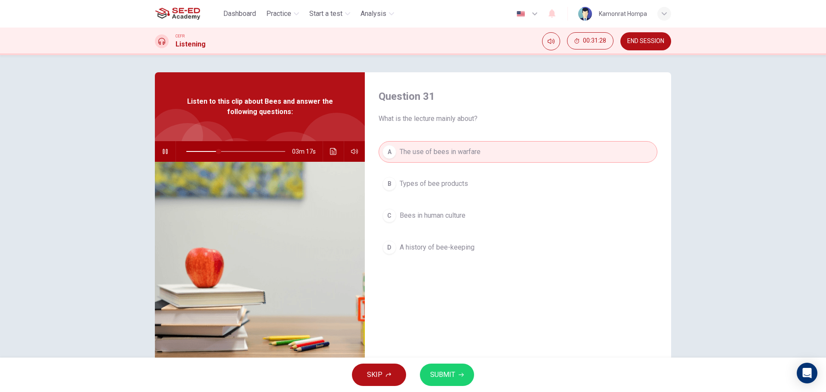
click at [446, 367] on button "SUBMIT" at bounding box center [447, 375] width 54 height 22
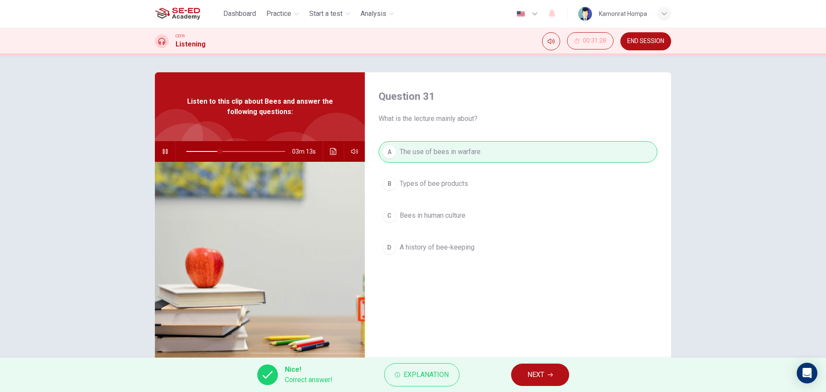
click at [521, 370] on button "NEXT" at bounding box center [540, 375] width 58 height 22
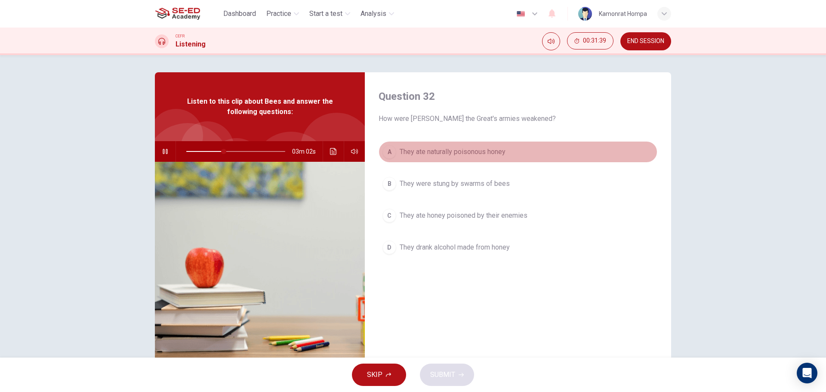
click at [501, 151] on span "They ate naturally poisonous honey" at bounding box center [453, 152] width 106 height 10
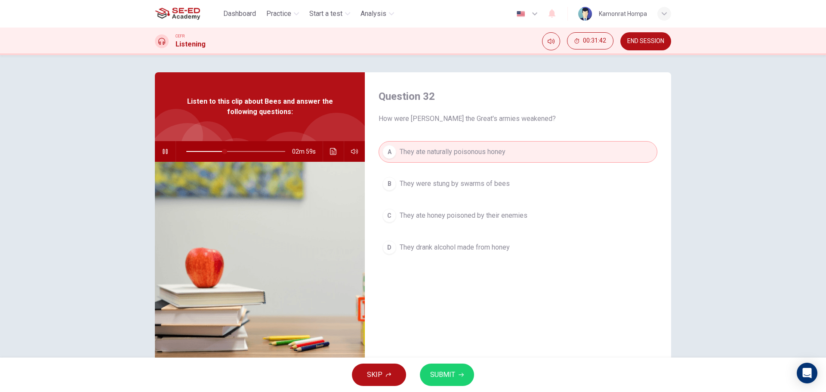
click at [488, 219] on span "They ate honey poisoned by their enemies" at bounding box center [464, 215] width 128 height 10
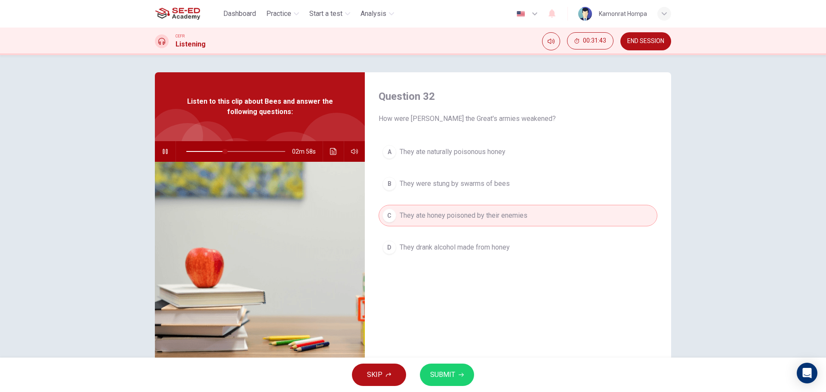
click at [456, 371] on button "SUBMIT" at bounding box center [447, 375] width 54 height 22
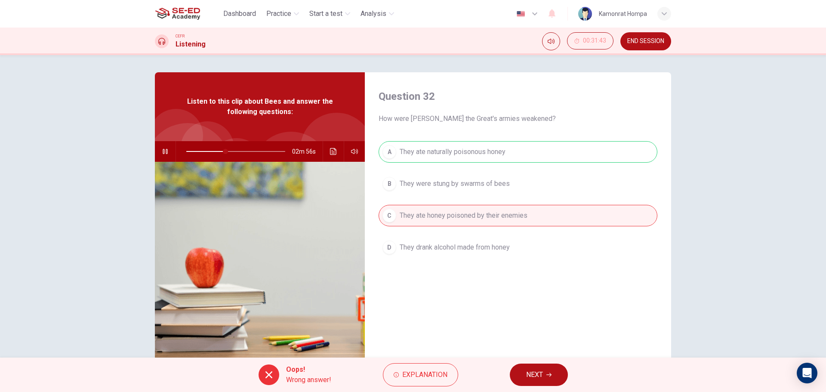
click at [539, 362] on div "Oops! Wrong answer! Explanation NEXT" at bounding box center [413, 375] width 826 height 34
click at [540, 377] on span "NEXT" at bounding box center [534, 375] width 17 height 12
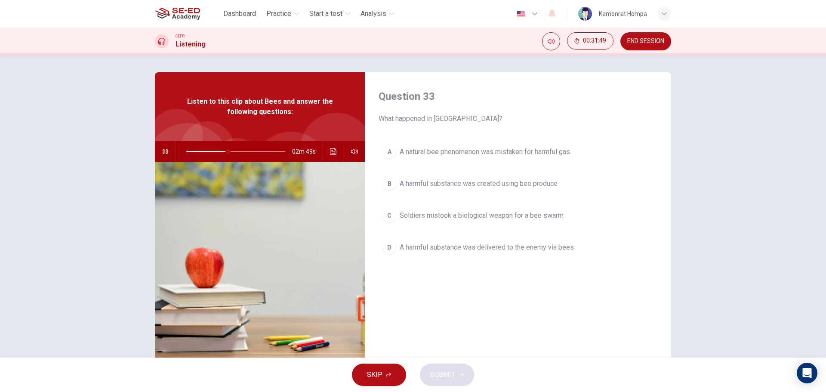
click at [389, 372] on button "SKIP" at bounding box center [379, 375] width 54 height 22
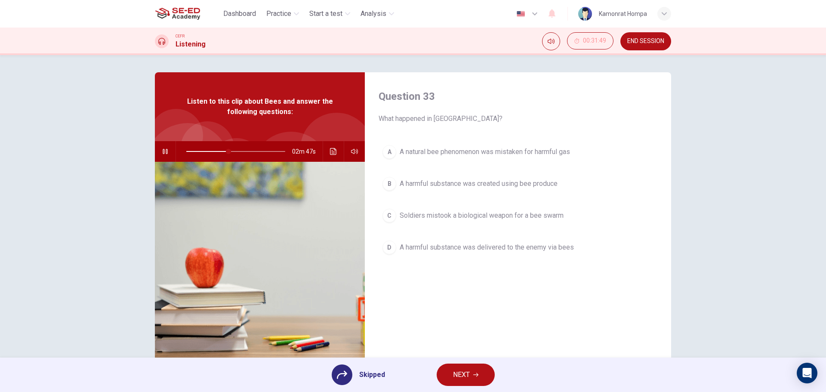
click at [502, 388] on div "Skipped NEXT" at bounding box center [413, 375] width 826 height 34
click at [479, 372] on button "NEXT" at bounding box center [466, 375] width 58 height 22
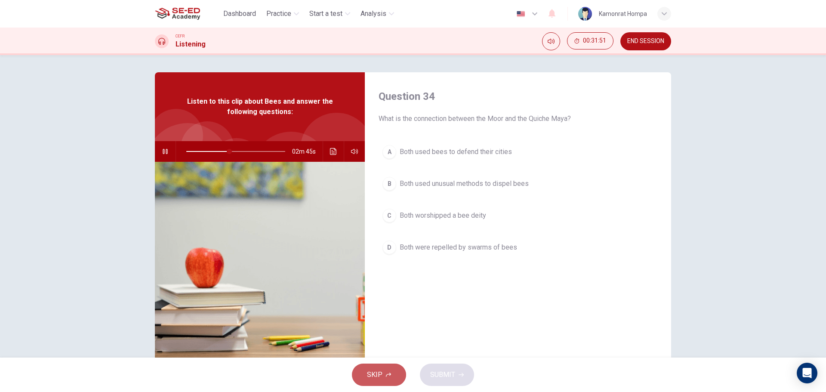
click at [392, 372] on button "SKIP" at bounding box center [379, 375] width 54 height 22
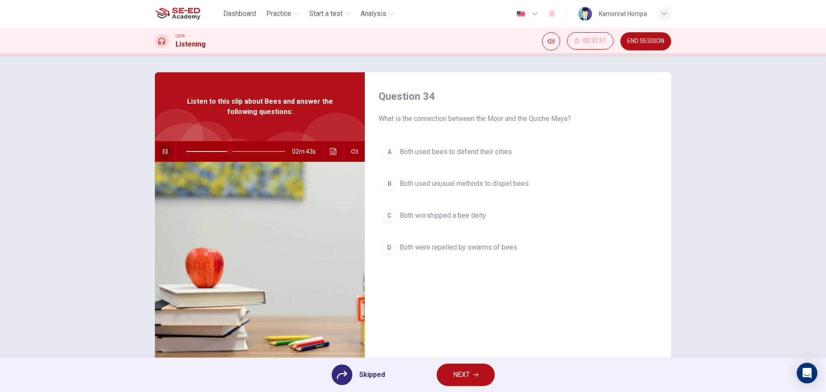
click at [166, 149] on button "button" at bounding box center [165, 151] width 14 height 21
click at [472, 384] on button "NEXT" at bounding box center [466, 375] width 58 height 22
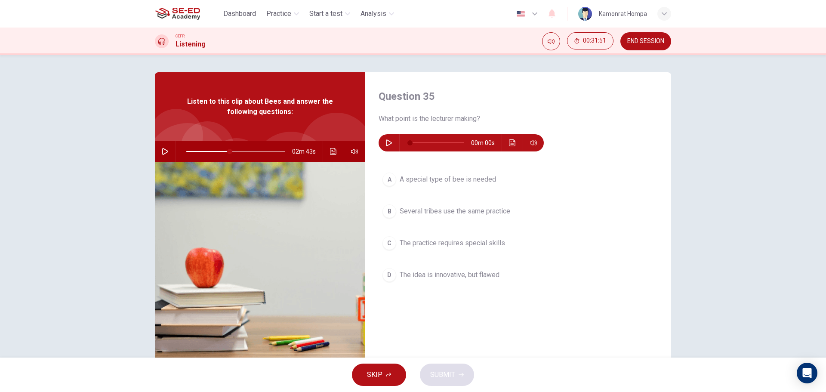
click at [418, 381] on div "SKIP SUBMIT" at bounding box center [413, 375] width 826 height 34
click at [394, 371] on button "SKIP" at bounding box center [379, 375] width 54 height 22
type input "44"
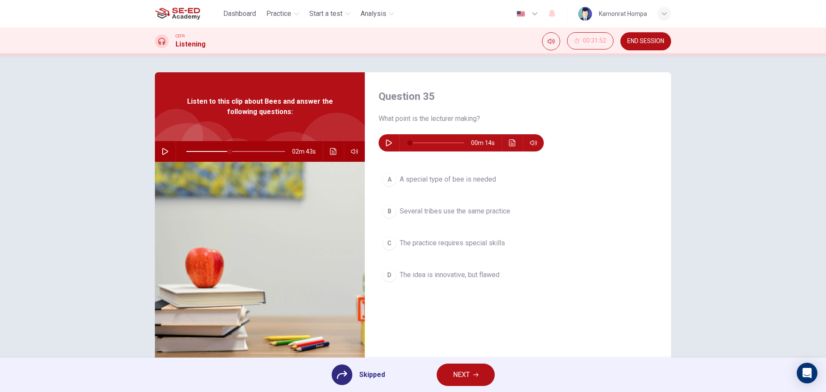
click at [373, 365] on div "Skipped" at bounding box center [358, 374] width 53 height 21
click at [478, 379] on button "NEXT" at bounding box center [466, 375] width 58 height 22
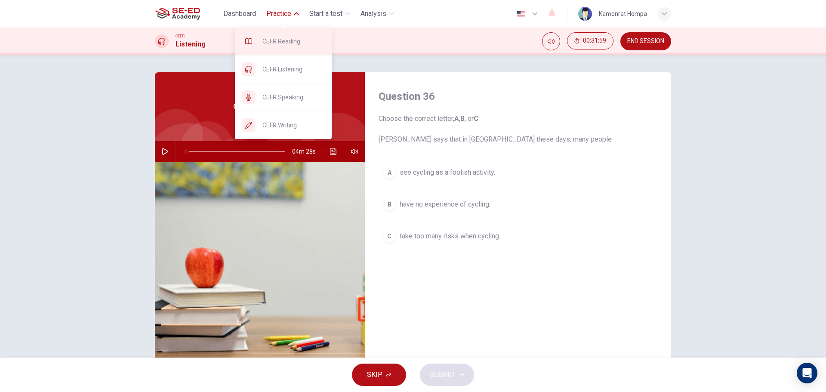
click at [287, 42] on span "CEFR Reading" at bounding box center [293, 41] width 62 height 10
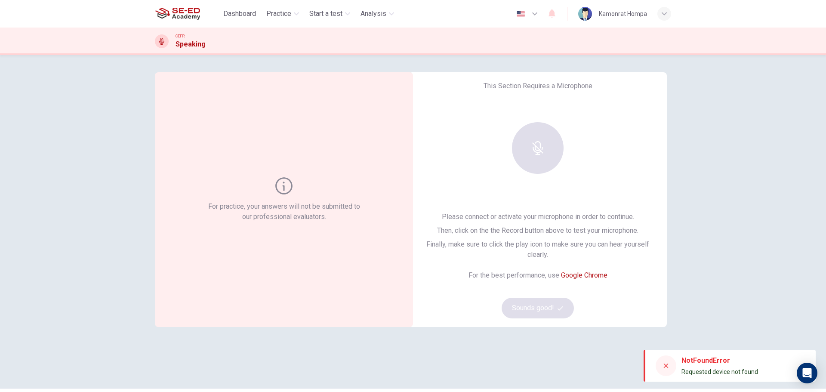
click at [532, 140] on div at bounding box center [537, 148] width 93 height 52
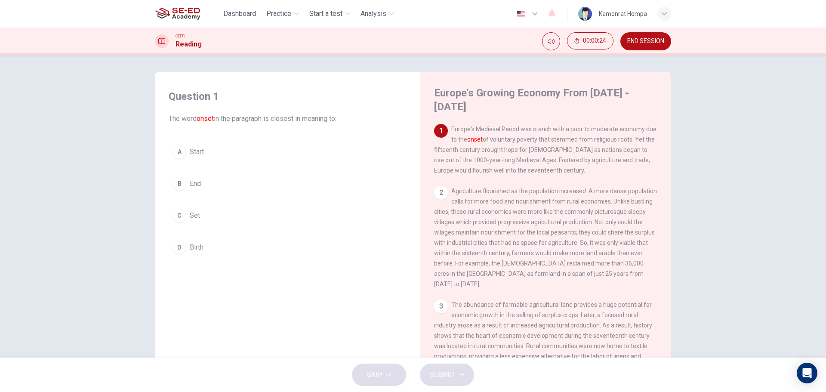
click at [194, 216] on span "Set" at bounding box center [195, 215] width 10 height 10
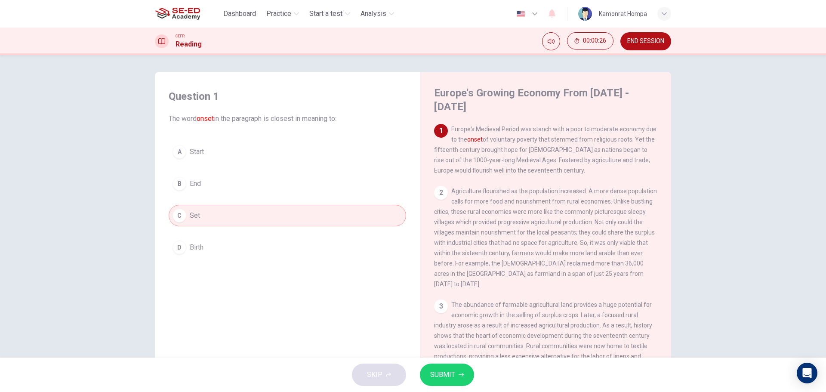
click at [459, 372] on icon "button" at bounding box center [461, 374] width 5 height 5
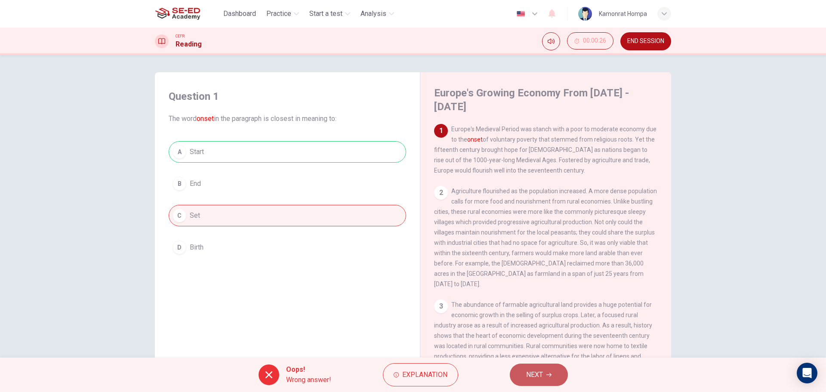
click at [531, 371] on span "NEXT" at bounding box center [534, 375] width 17 height 12
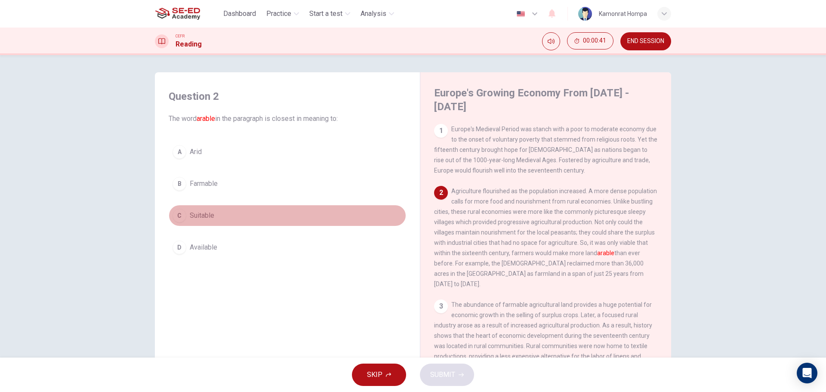
click at [210, 214] on span "Suitable" at bounding box center [202, 215] width 25 height 10
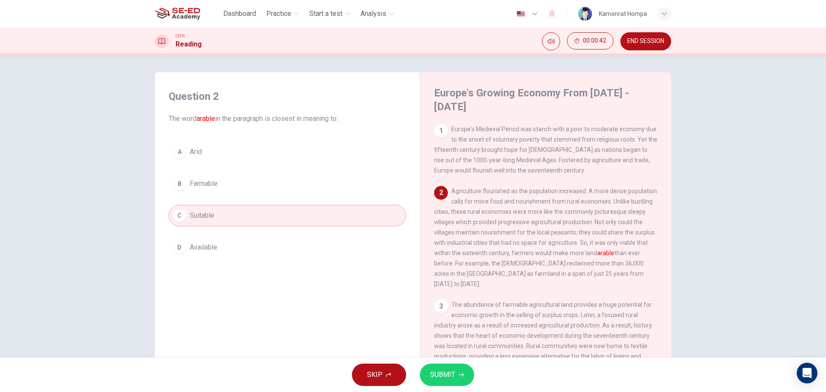
click at [444, 373] on span "SUBMIT" at bounding box center [442, 375] width 25 height 12
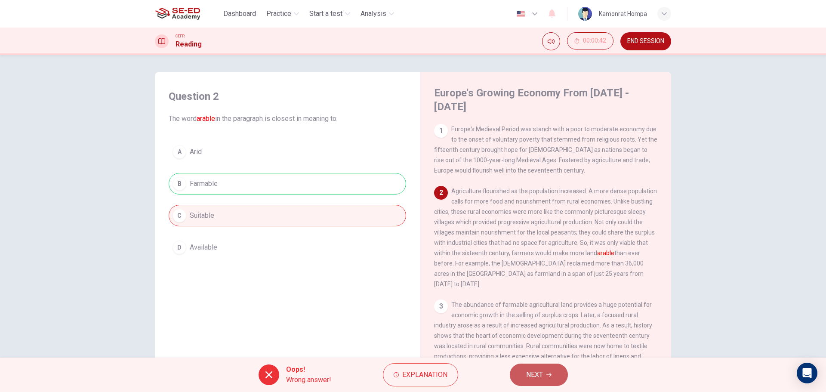
click at [530, 377] on span "NEXT" at bounding box center [534, 375] width 17 height 12
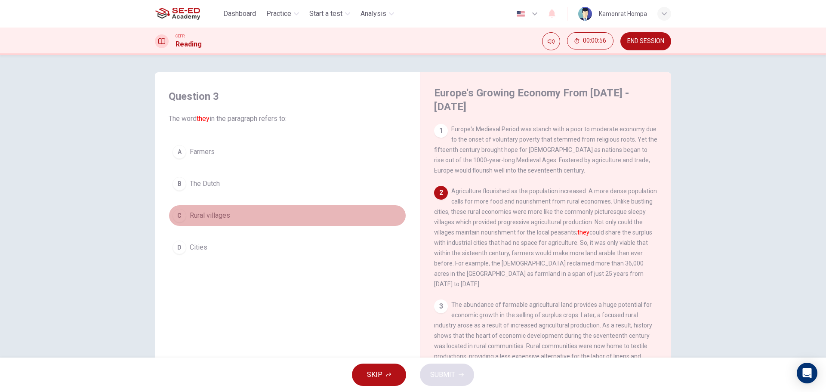
click at [224, 218] on span "Rural villages" at bounding box center [210, 215] width 40 height 10
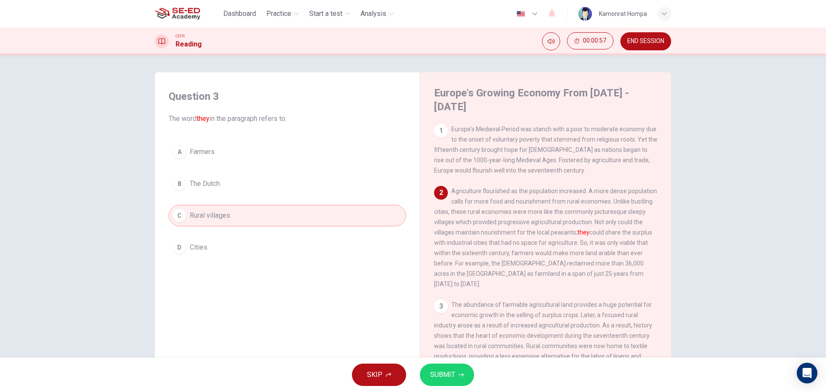
click at [464, 377] on button "SUBMIT" at bounding box center [447, 375] width 54 height 22
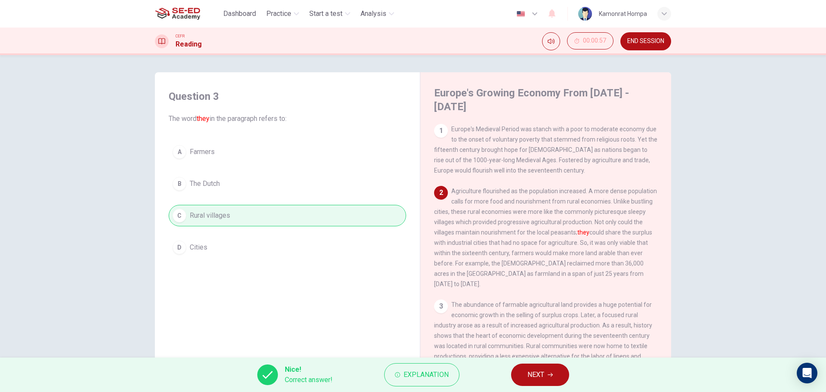
click at [524, 374] on button "NEXT" at bounding box center [540, 375] width 58 height 22
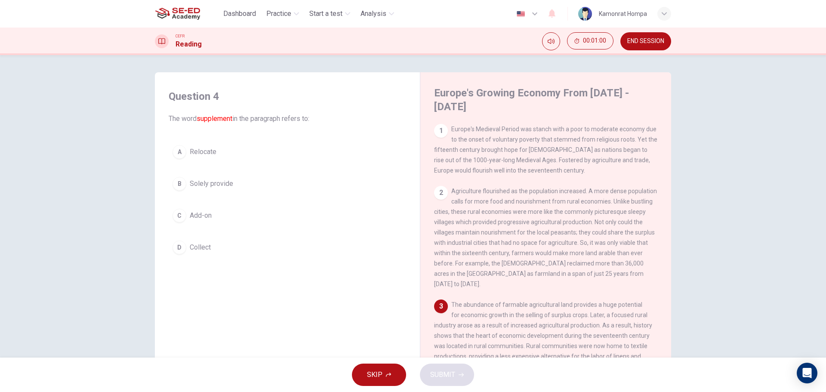
scroll to position [172, 0]
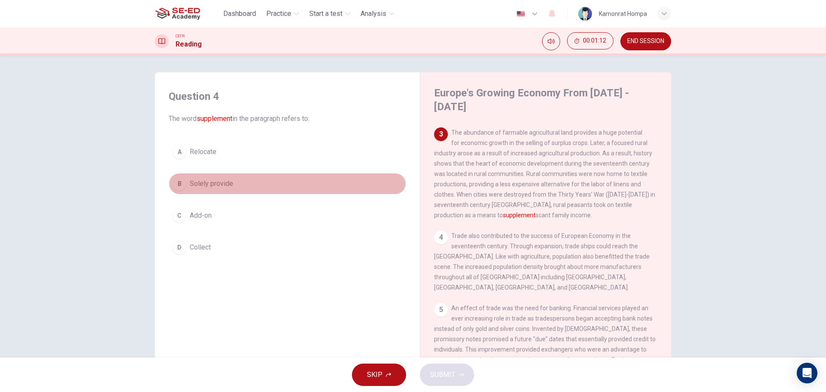
click at [222, 179] on span "Solely provide" at bounding box center [211, 184] width 43 height 10
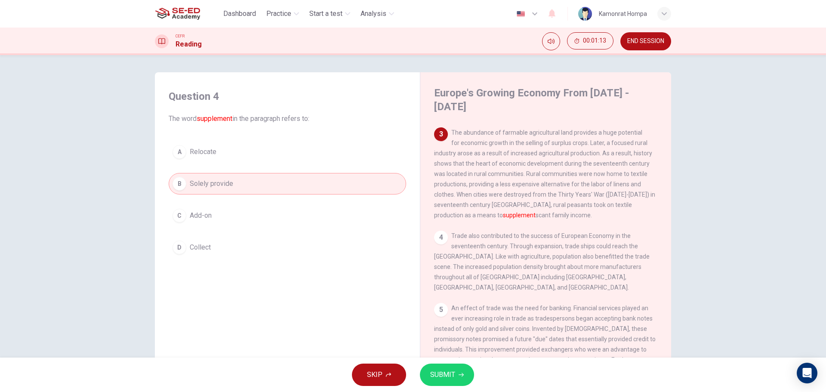
click at [443, 380] on span "SUBMIT" at bounding box center [442, 375] width 25 height 12
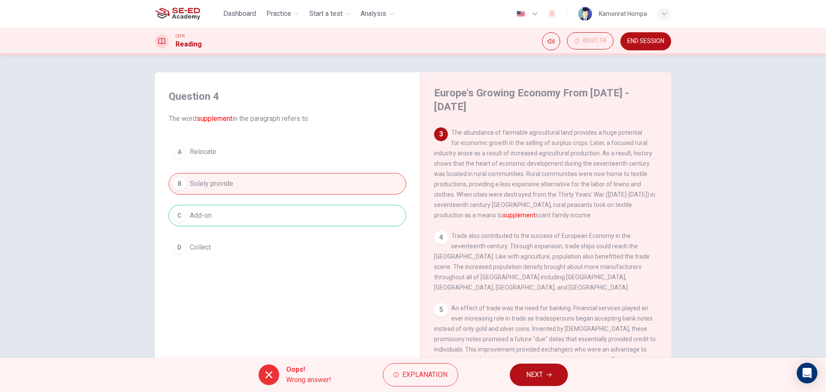
click at [550, 367] on button "NEXT" at bounding box center [539, 375] width 58 height 22
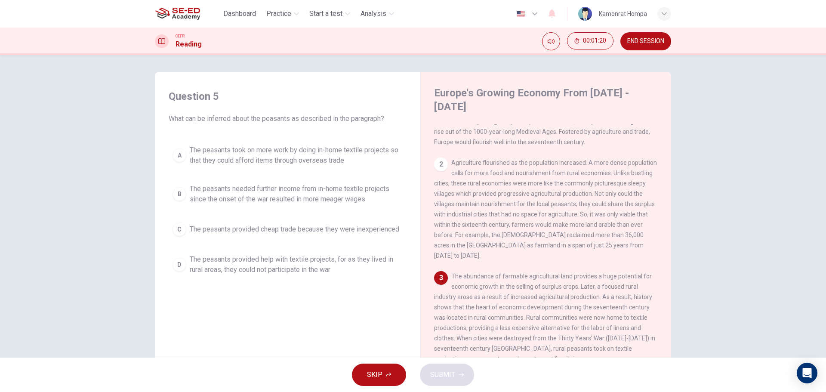
scroll to position [43, 0]
